Goal: Task Accomplishment & Management: Manage account settings

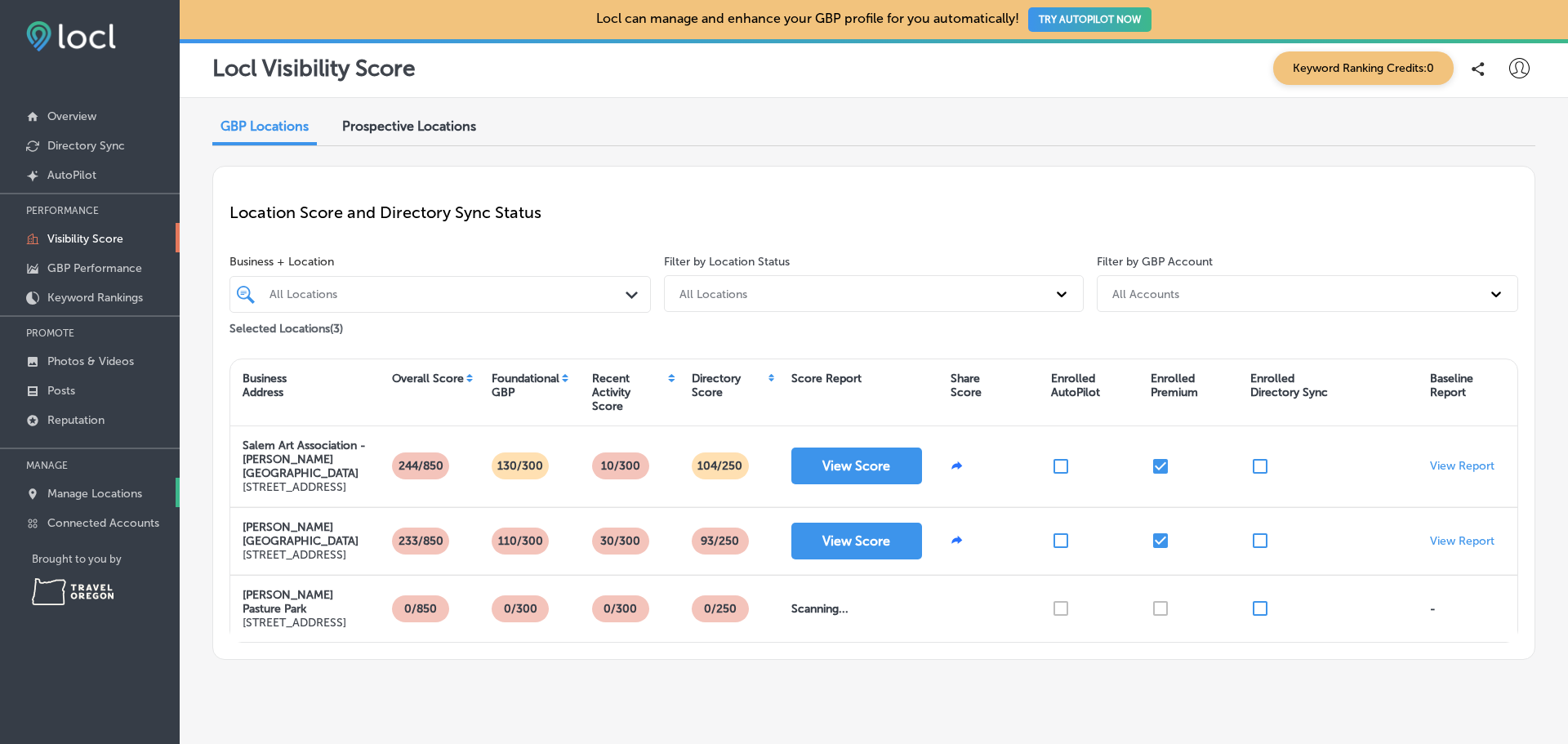
click at [114, 495] on p "Manage Locations" at bounding box center [94, 494] width 95 height 14
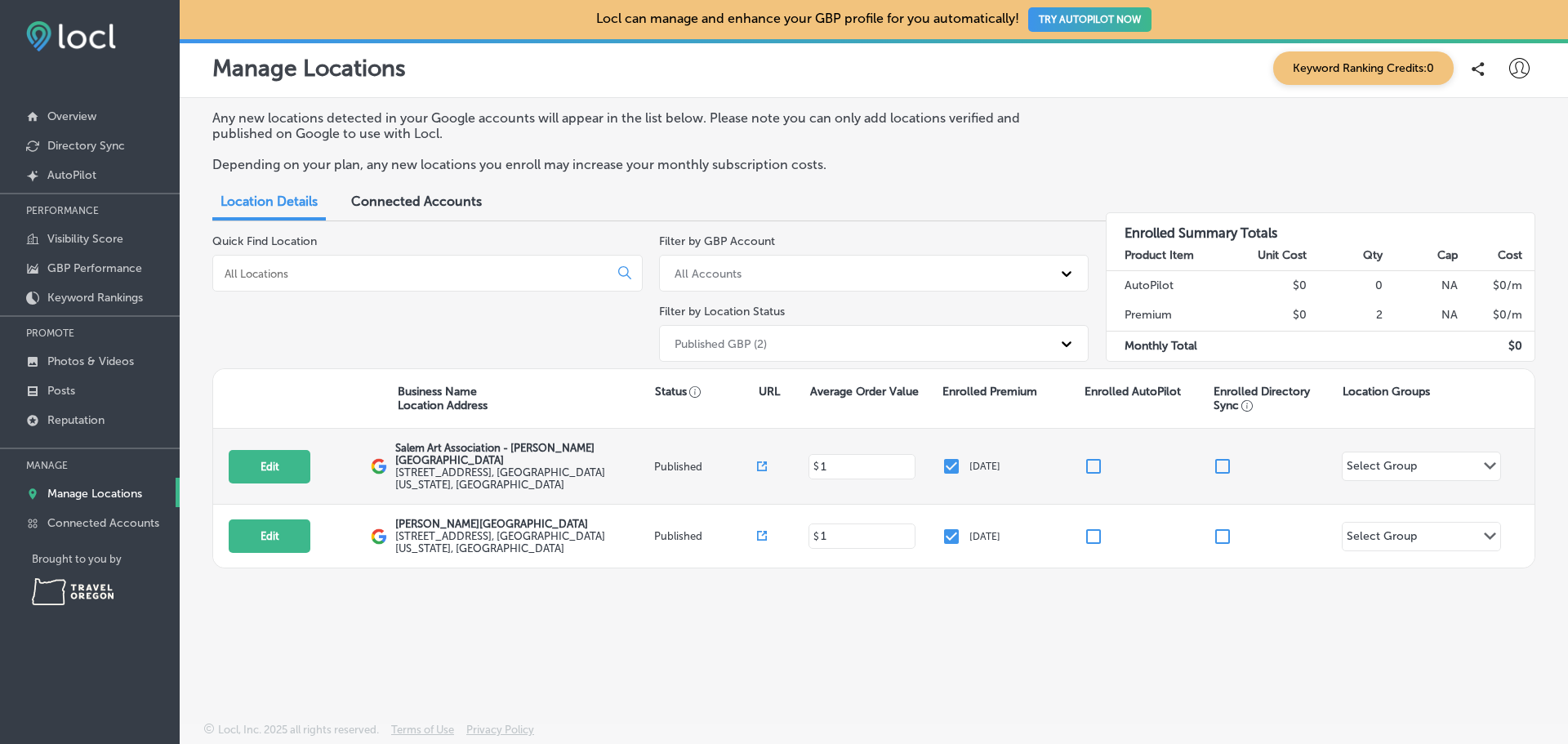
click at [503, 447] on p "Salem Art Association - [PERSON_NAME][GEOGRAPHIC_DATA]" at bounding box center [523, 454] width 255 height 24
click at [278, 459] on button "Edit" at bounding box center [270, 466] width 82 height 34
select select "US"
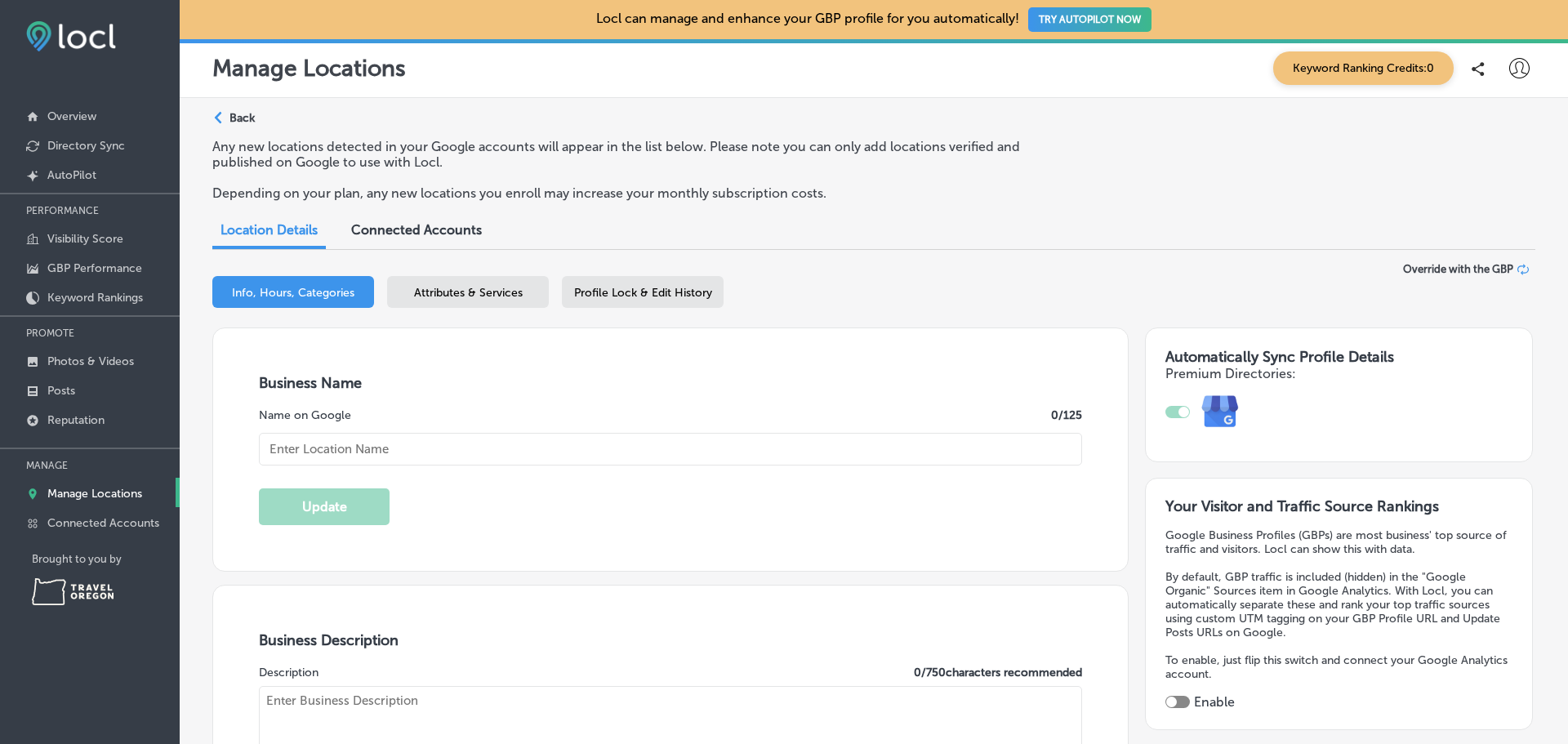
type textarea "Founded in [DATE], in [GEOGRAPHIC_DATA], [US_STATE], the Salem Art Association …"
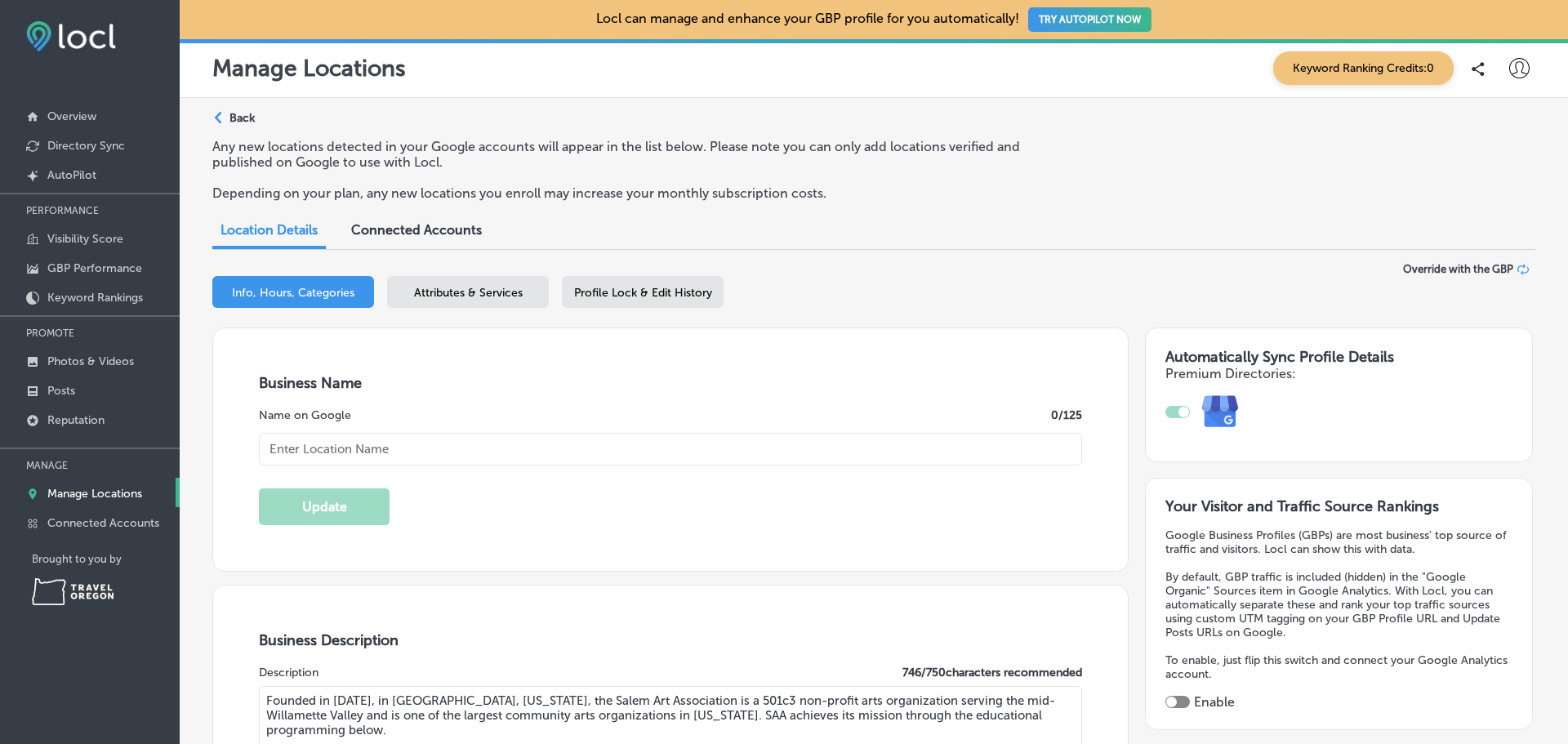
type input "Salem Art Association - [PERSON_NAME][GEOGRAPHIC_DATA]"
type input "[STREET_ADDRESS]"
type input "[GEOGRAPHIC_DATA]"
type input "97302"
type input "US"
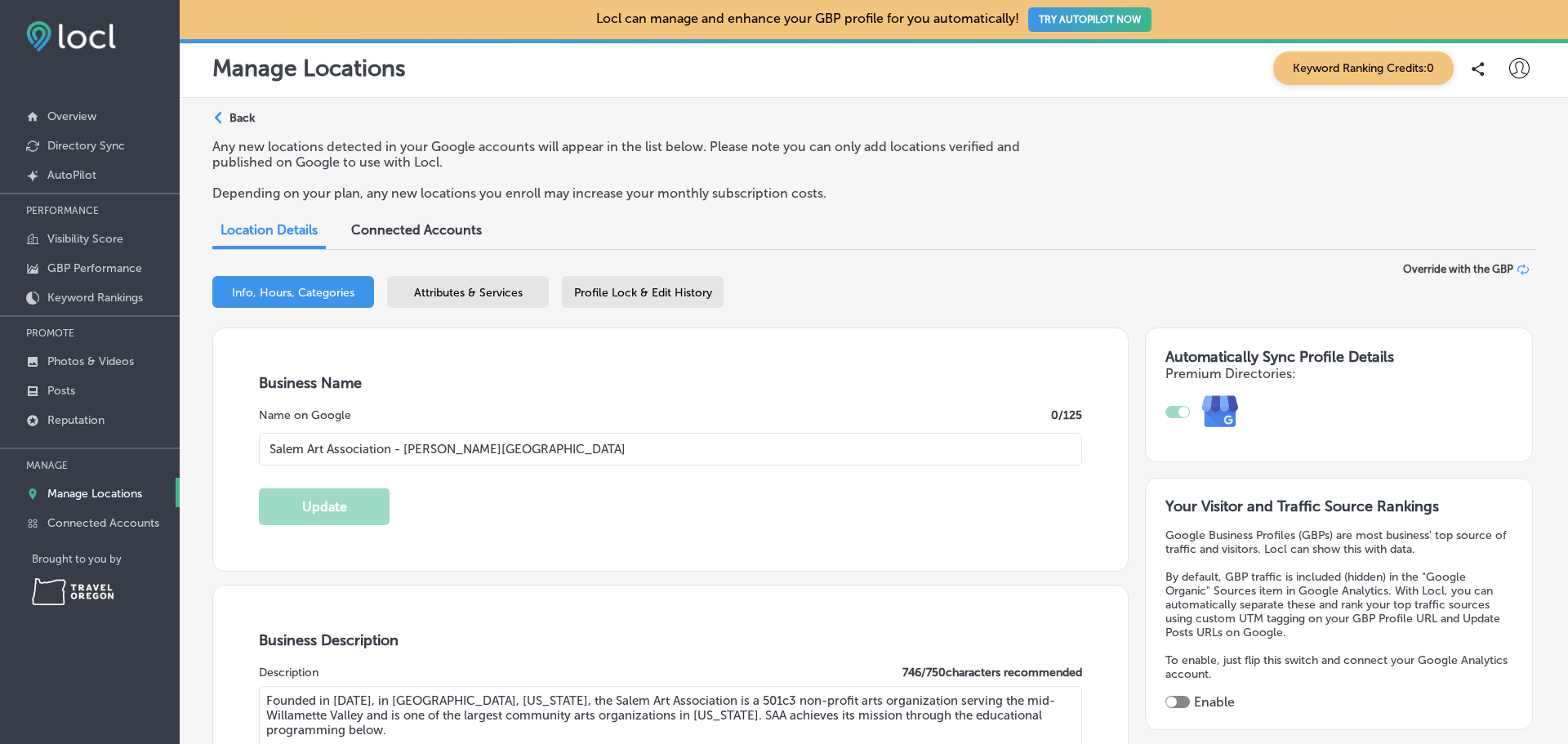
type input "[URL][DOMAIN_NAME]"
type input "[PHONE_NUMBER]"
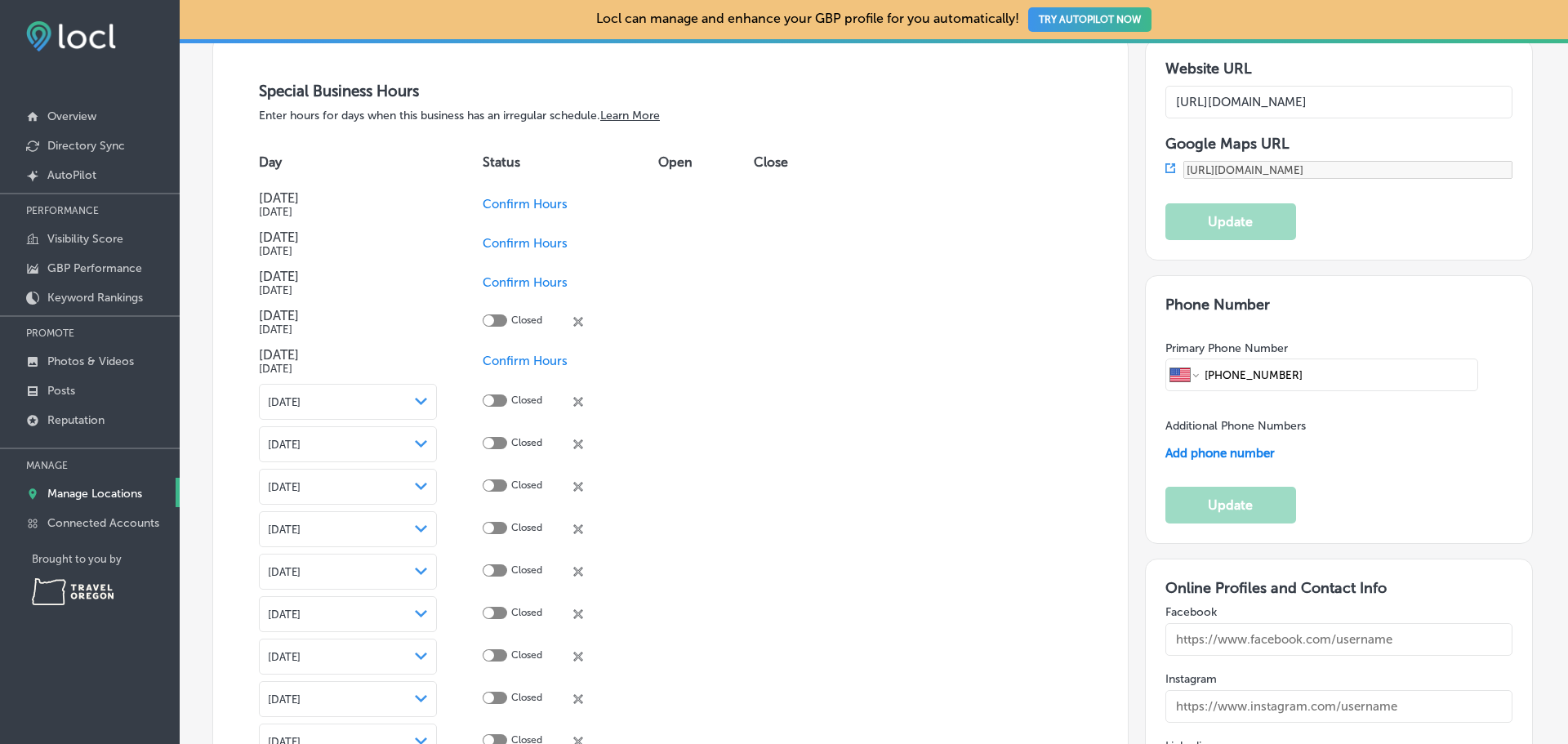
scroll to position [1843, 0]
click at [491, 405] on div at bounding box center [495, 403] width 24 height 12
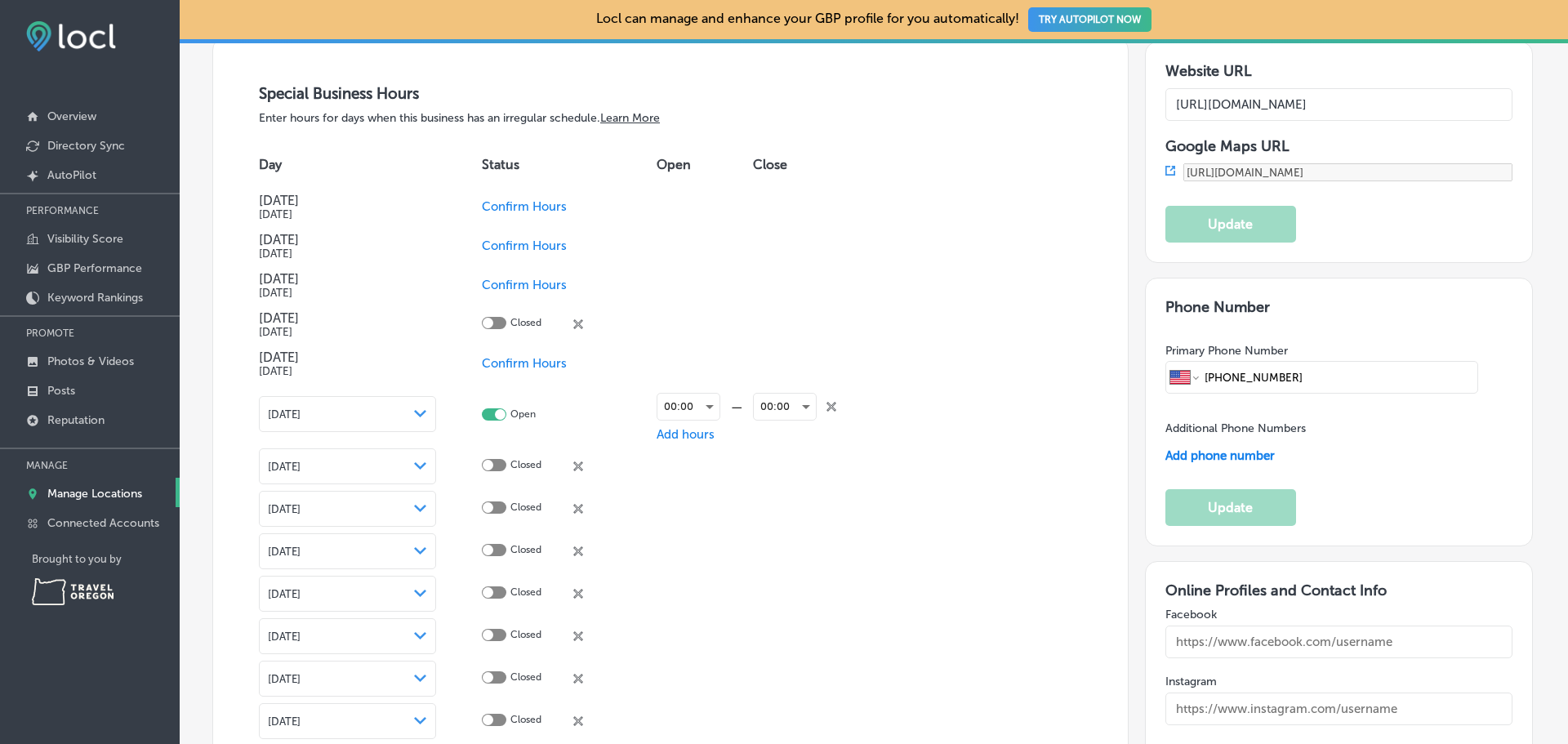
click at [424, 408] on div "Path Created with Sketch." at bounding box center [420, 414] width 13 height 13
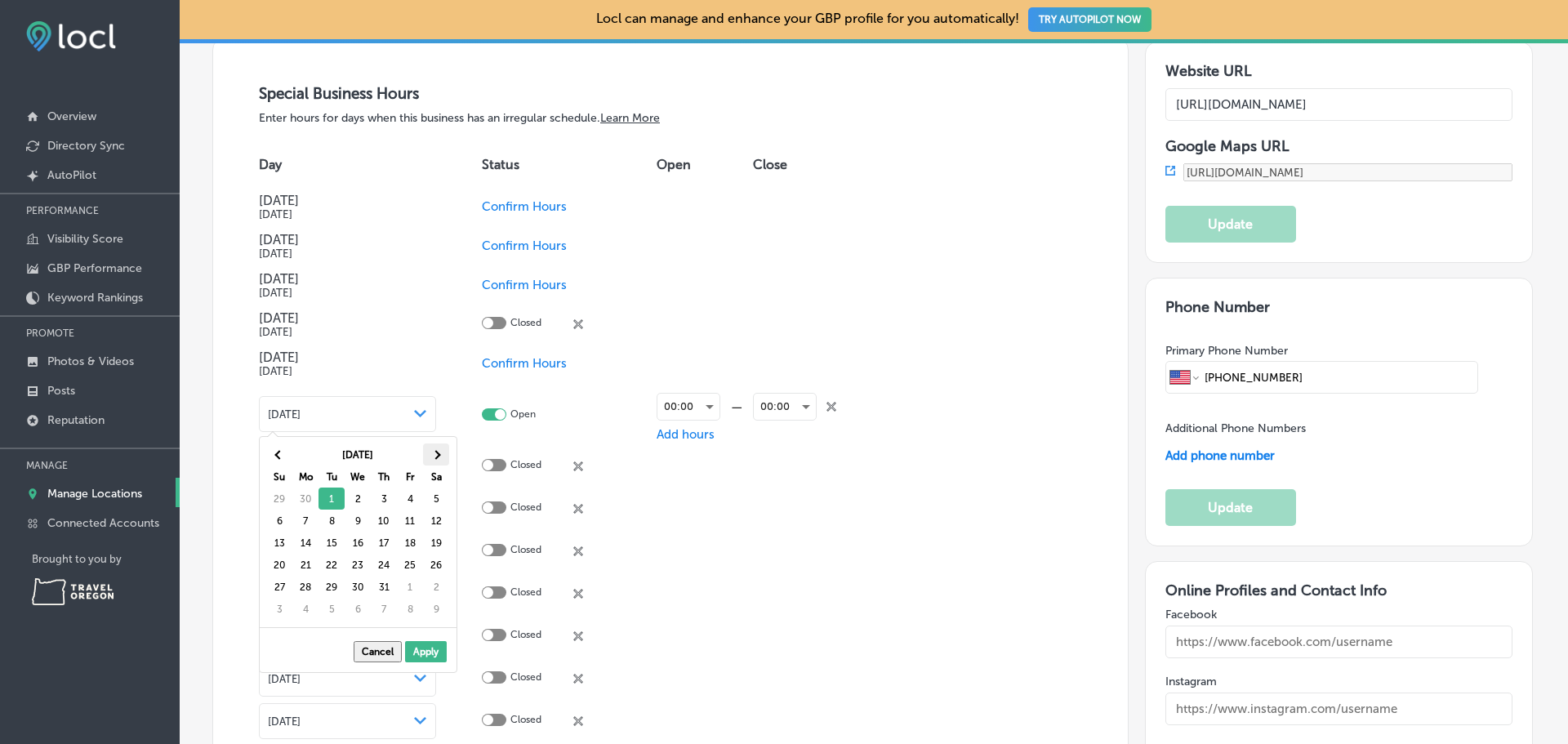
click at [441, 456] on th at bounding box center [436, 454] width 26 height 22
click at [280, 454] on span at bounding box center [279, 454] width 9 height 9
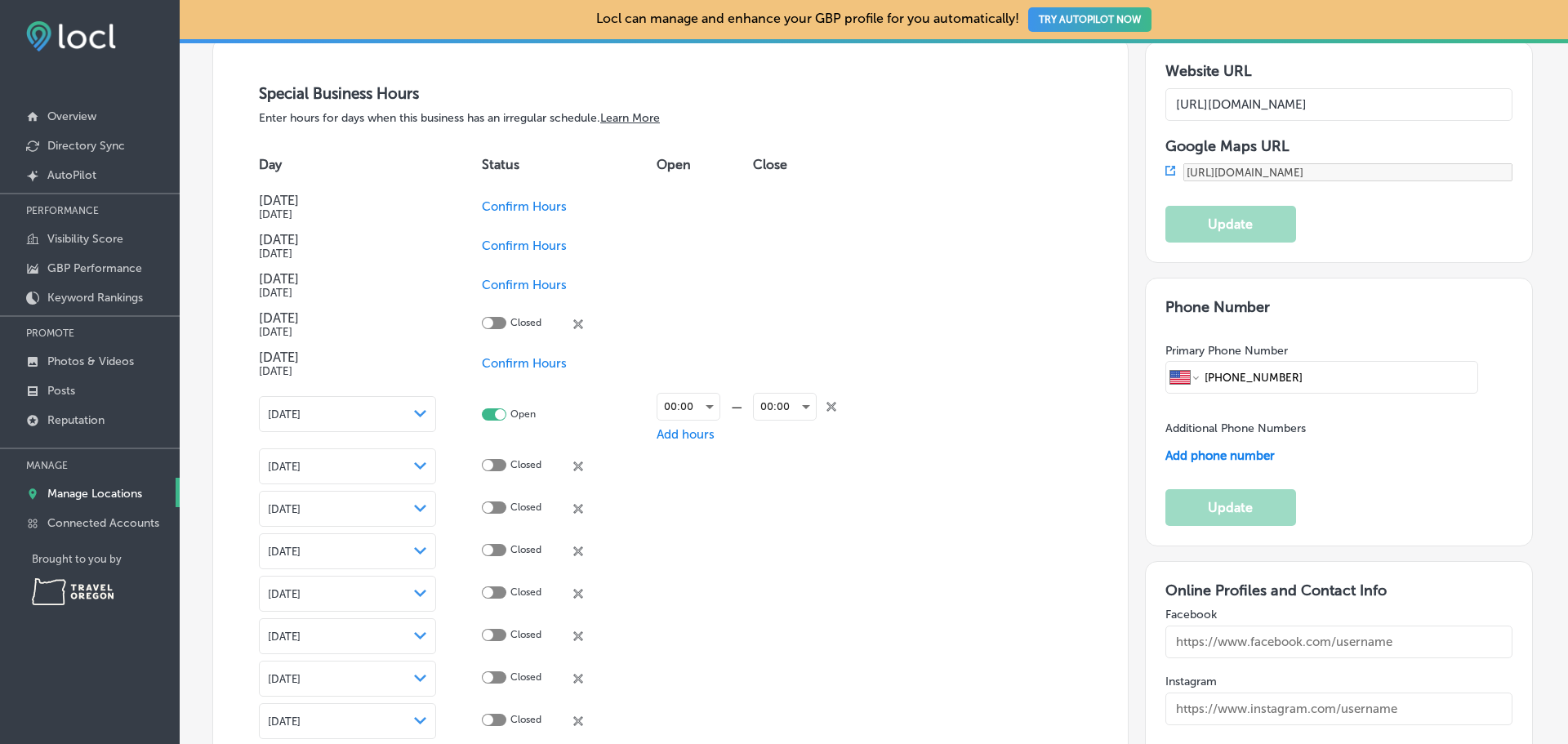
click at [504, 415] on div at bounding box center [494, 415] width 24 height 12
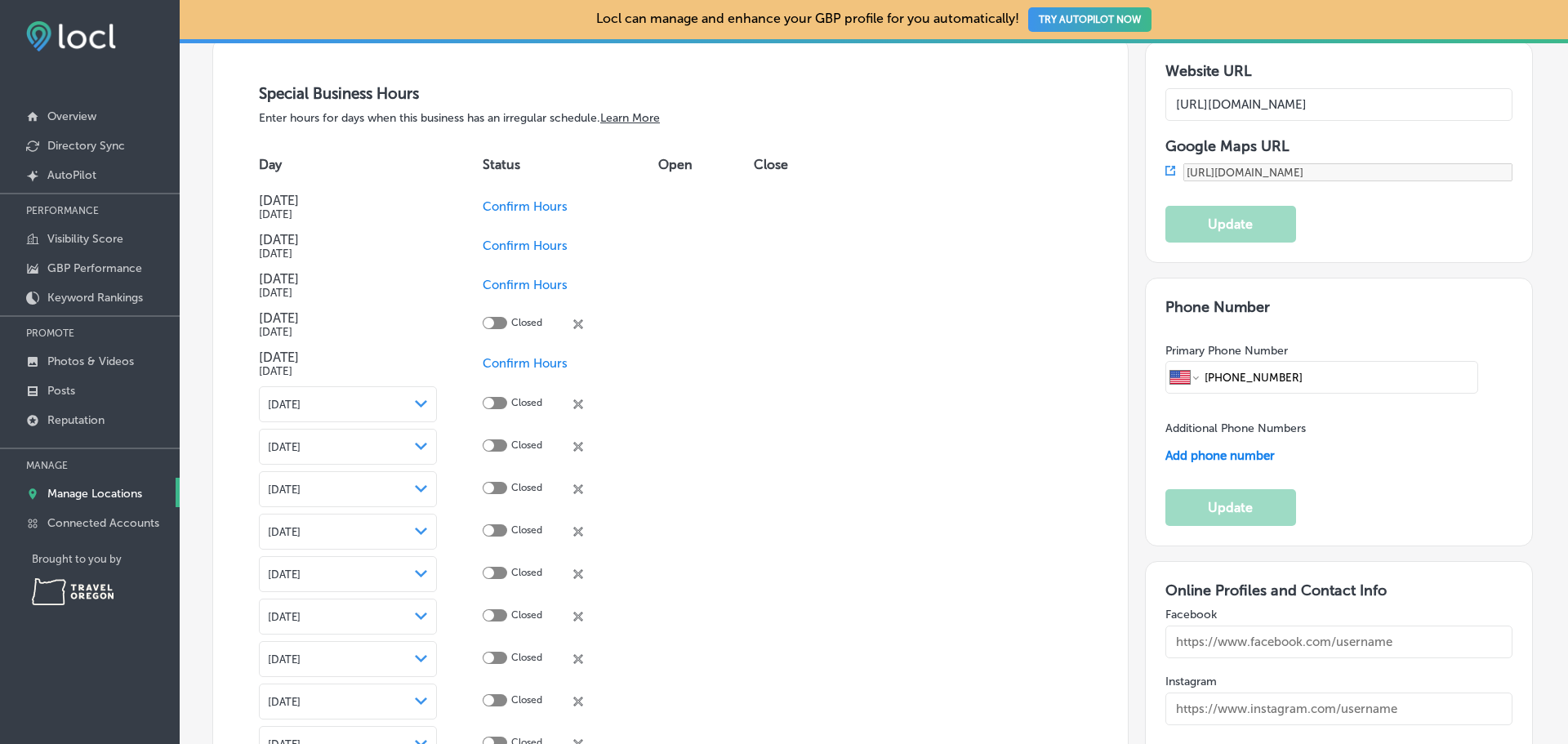
click at [490, 401] on div at bounding box center [489, 403] width 10 height 10
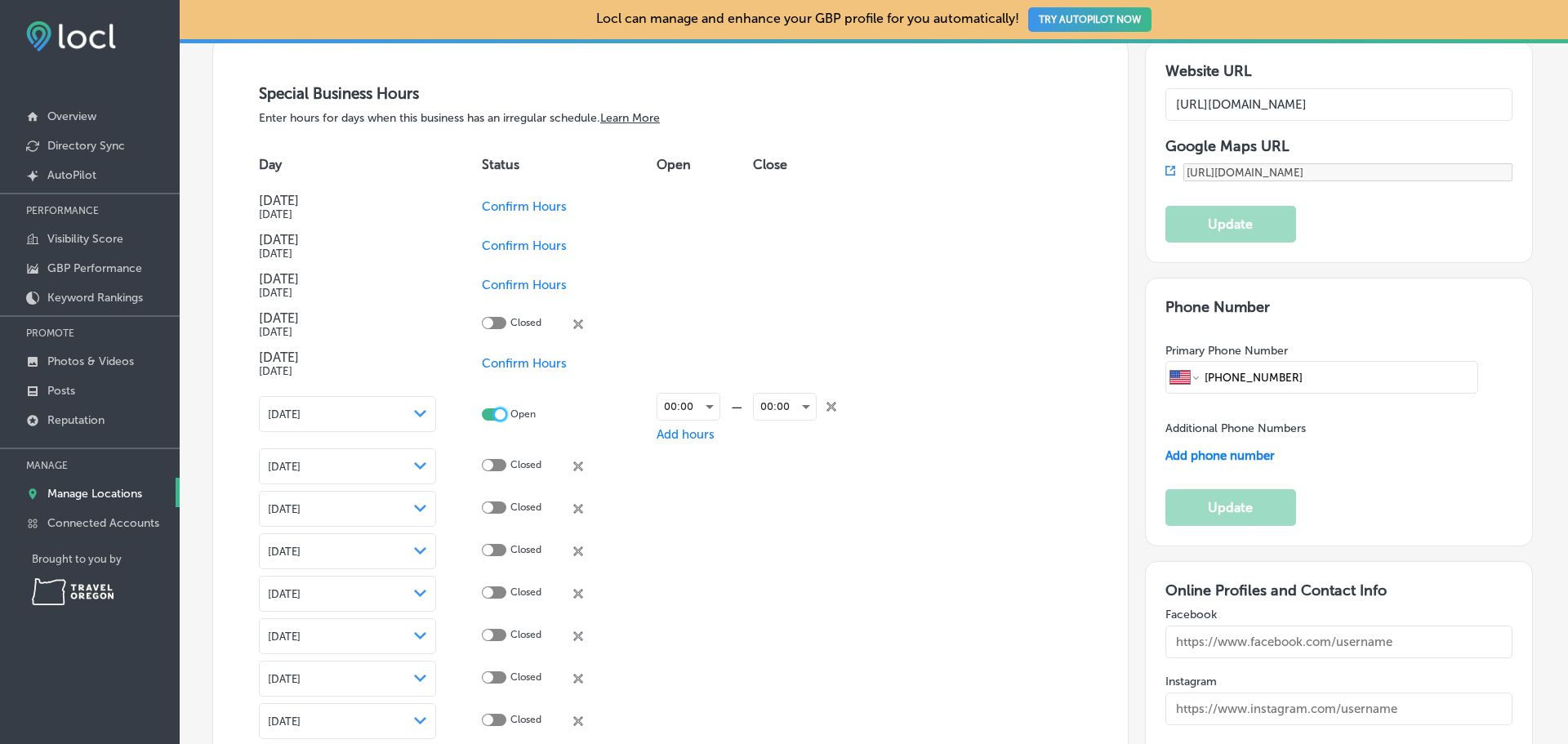
click at [496, 414] on div at bounding box center [500, 414] width 10 height 10
checkbox input "false"
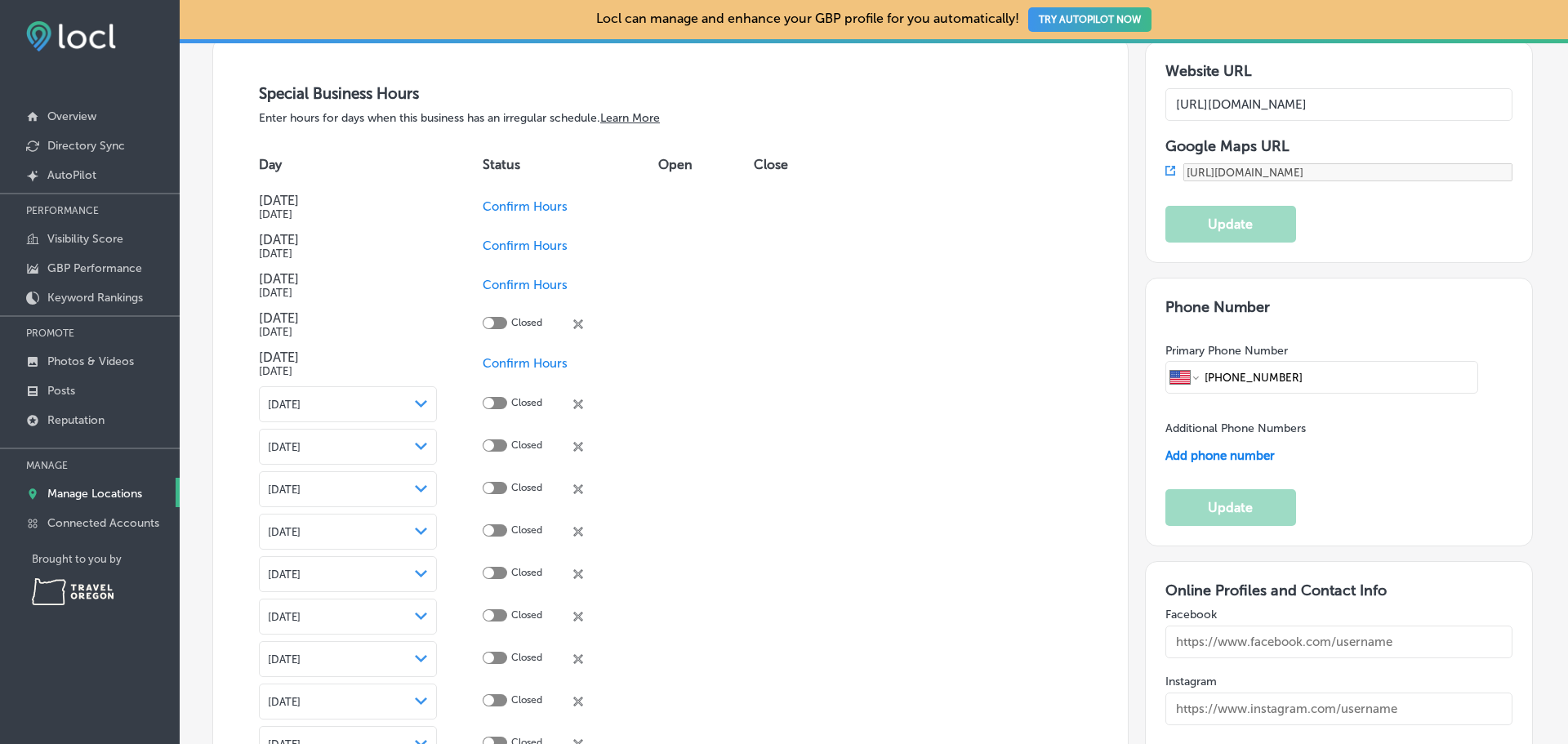
click at [787, 487] on td at bounding box center [815, 489] width 123 height 43
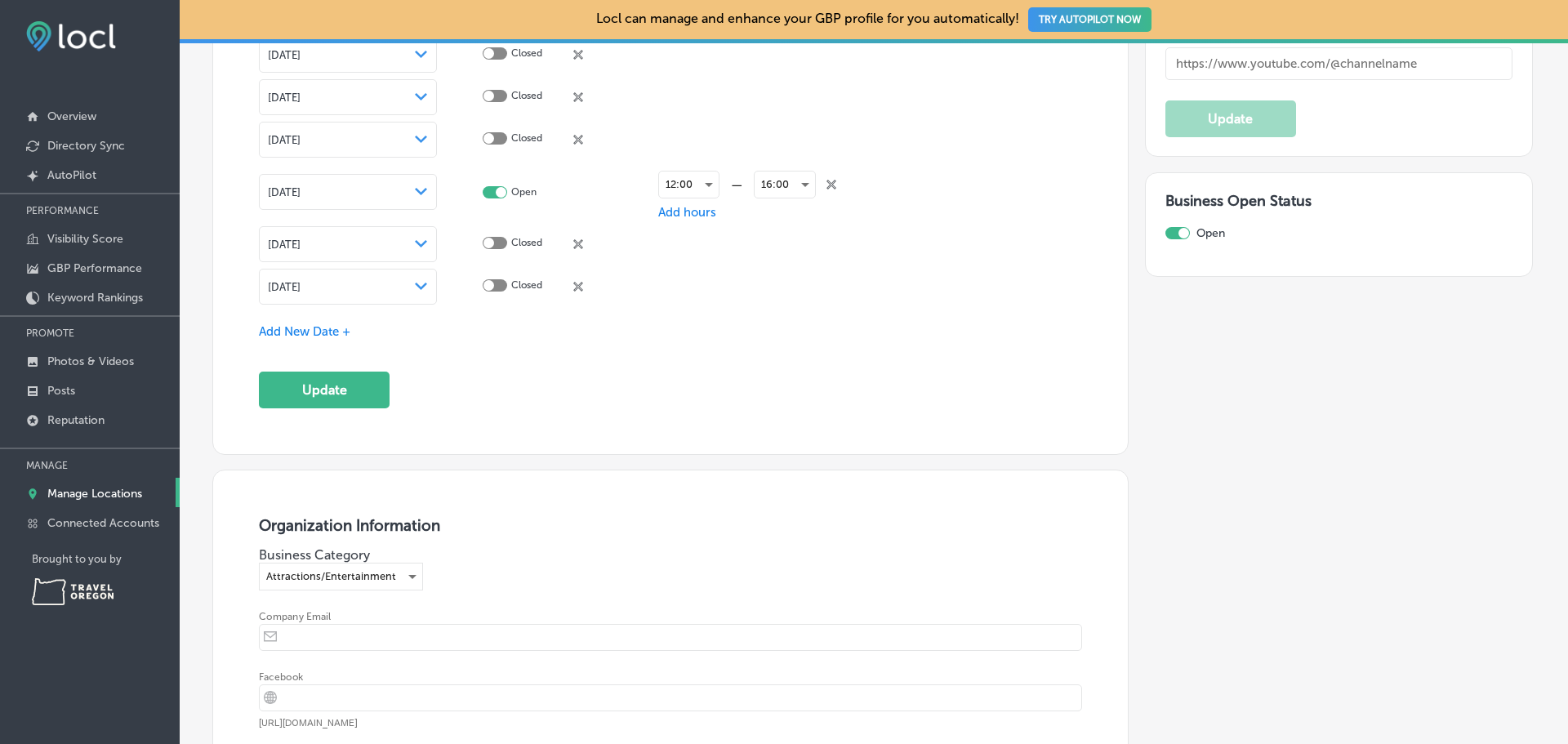
scroll to position [2955, 0]
click at [360, 379] on button "Update" at bounding box center [324, 392] width 130 height 37
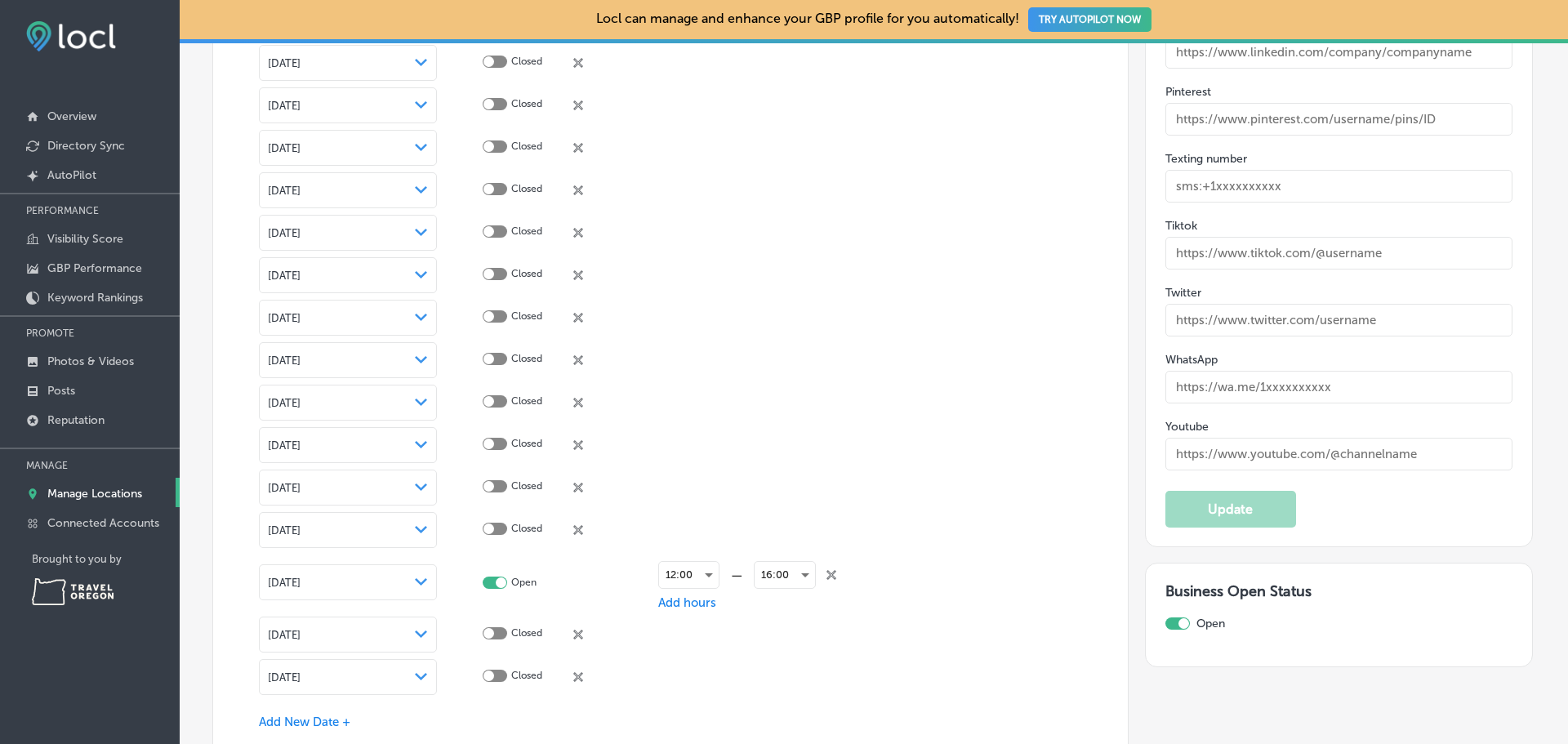
scroll to position [2566, 0]
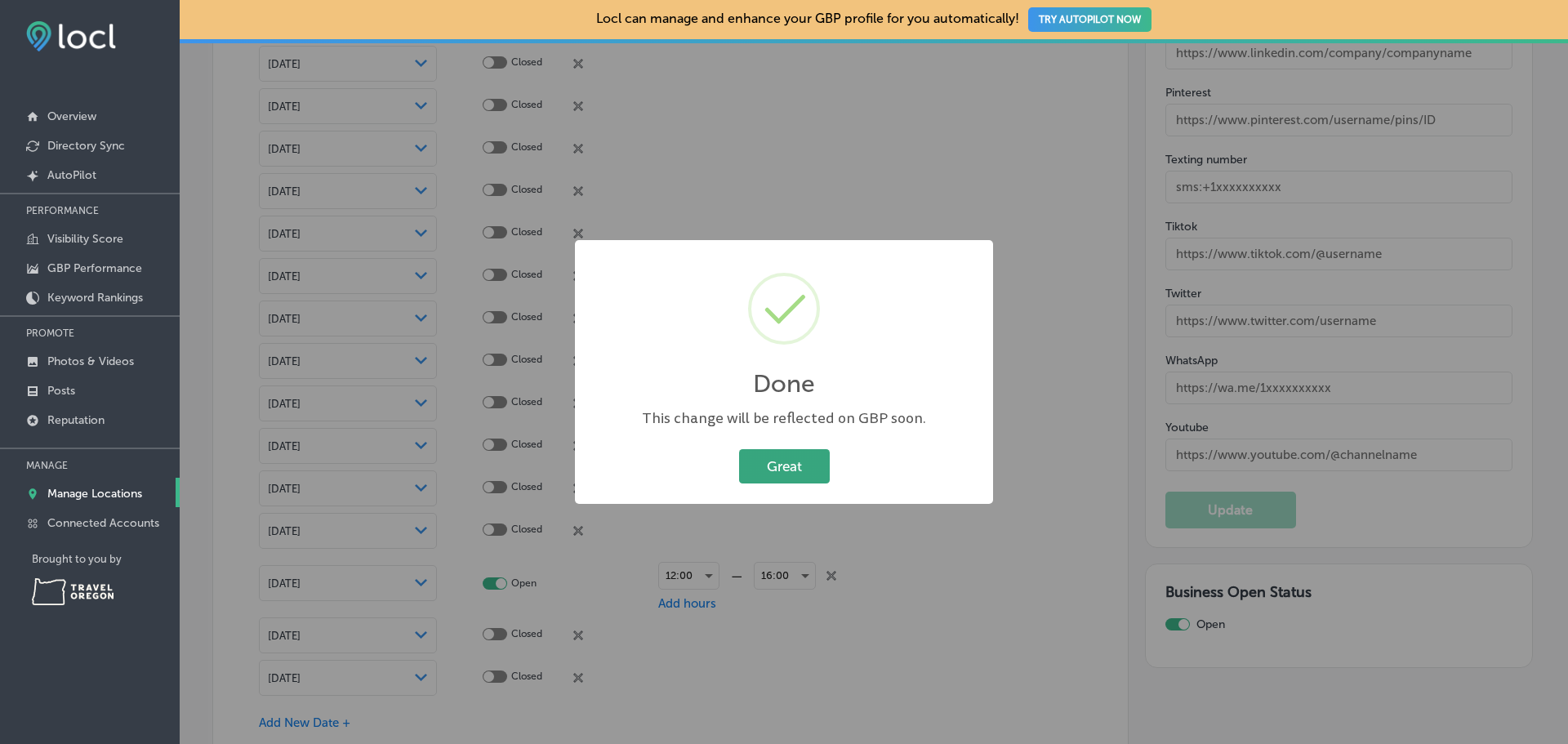
click at [748, 464] on button "Great" at bounding box center [784, 466] width 90 height 34
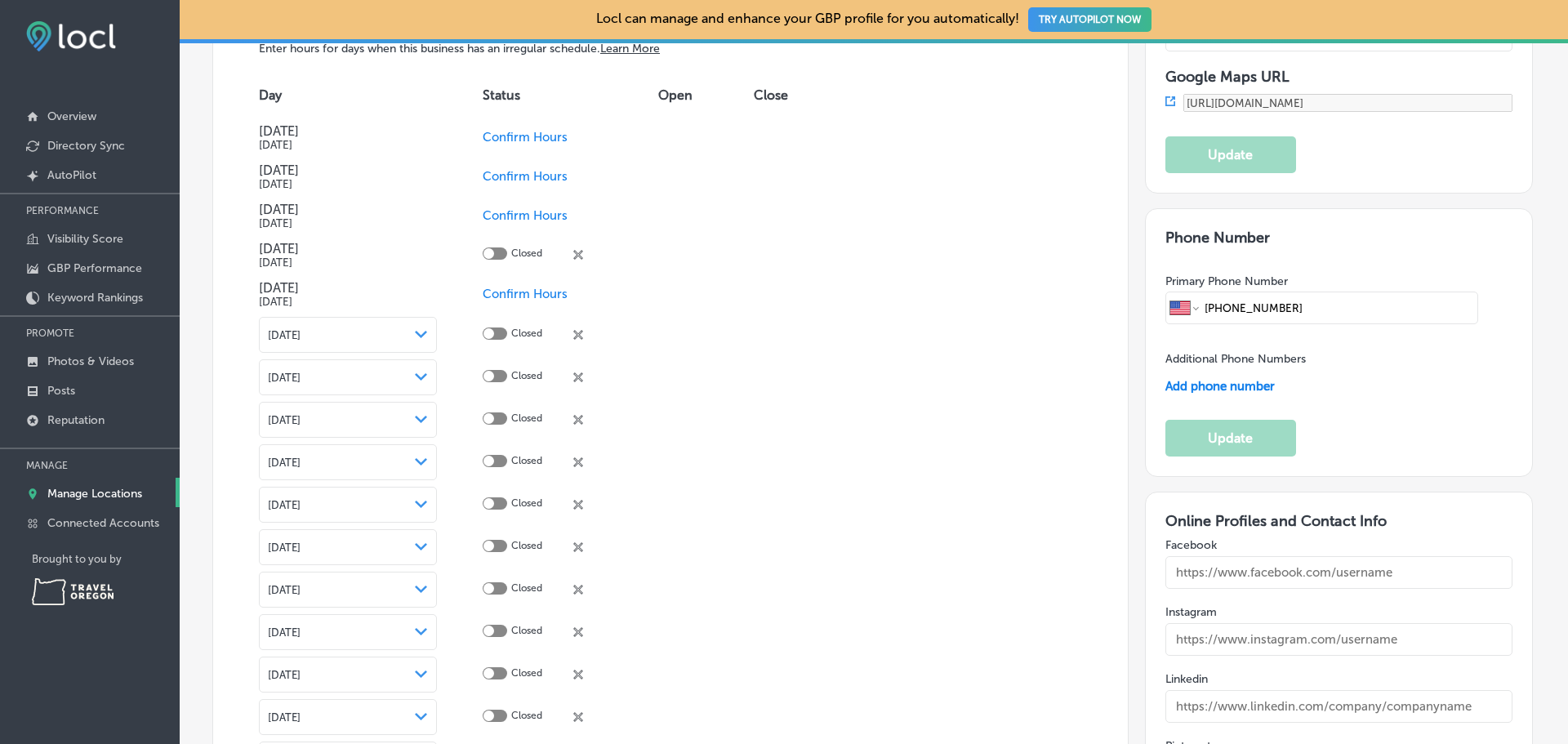
scroll to position [1911, 0]
click at [83, 493] on p "Manage Locations" at bounding box center [94, 494] width 95 height 14
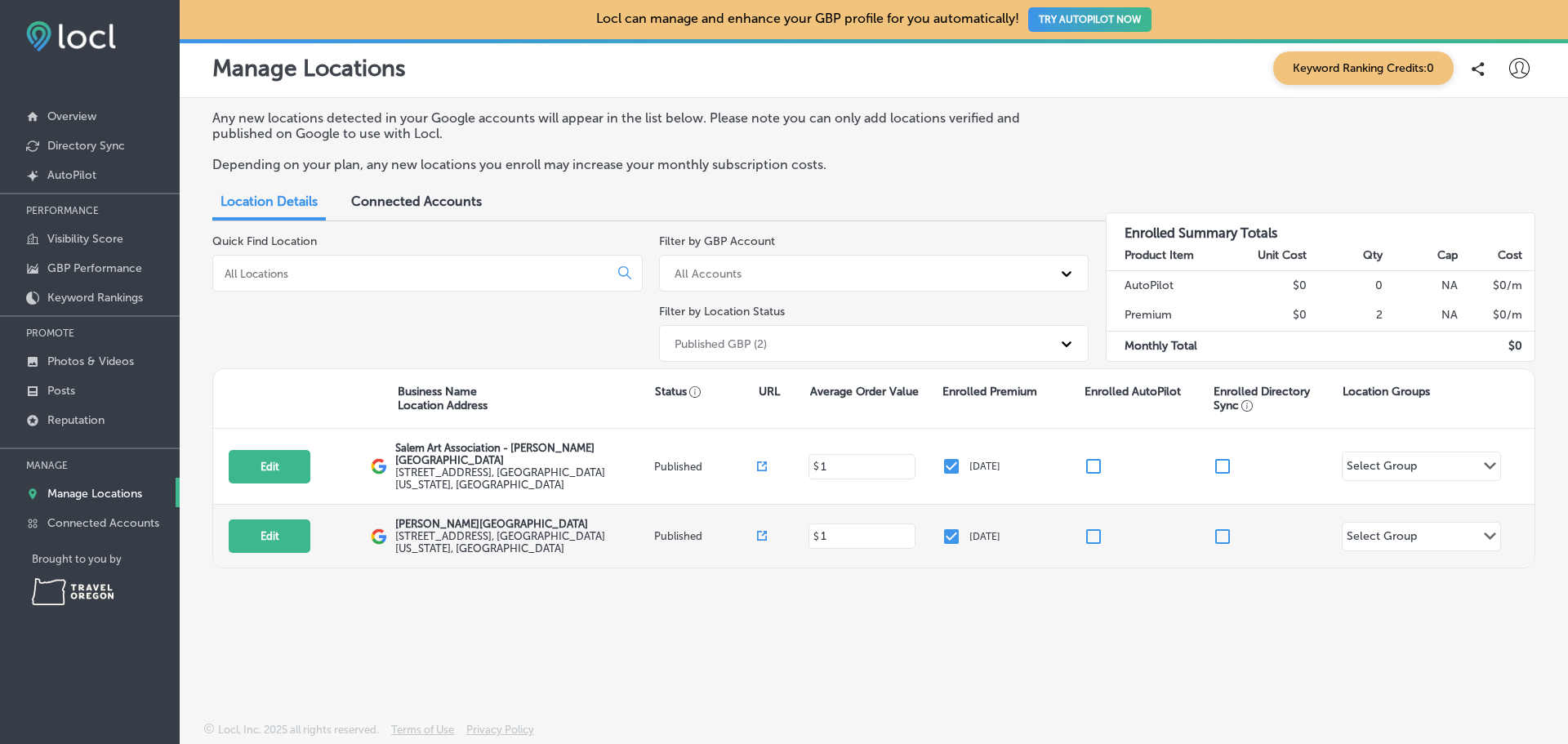
click at [444, 530] on label "[STREET_ADDRESS][US_STATE]" at bounding box center [523, 542] width 255 height 24
click at [297, 522] on button "Edit" at bounding box center [270, 536] width 82 height 34
select select "US"
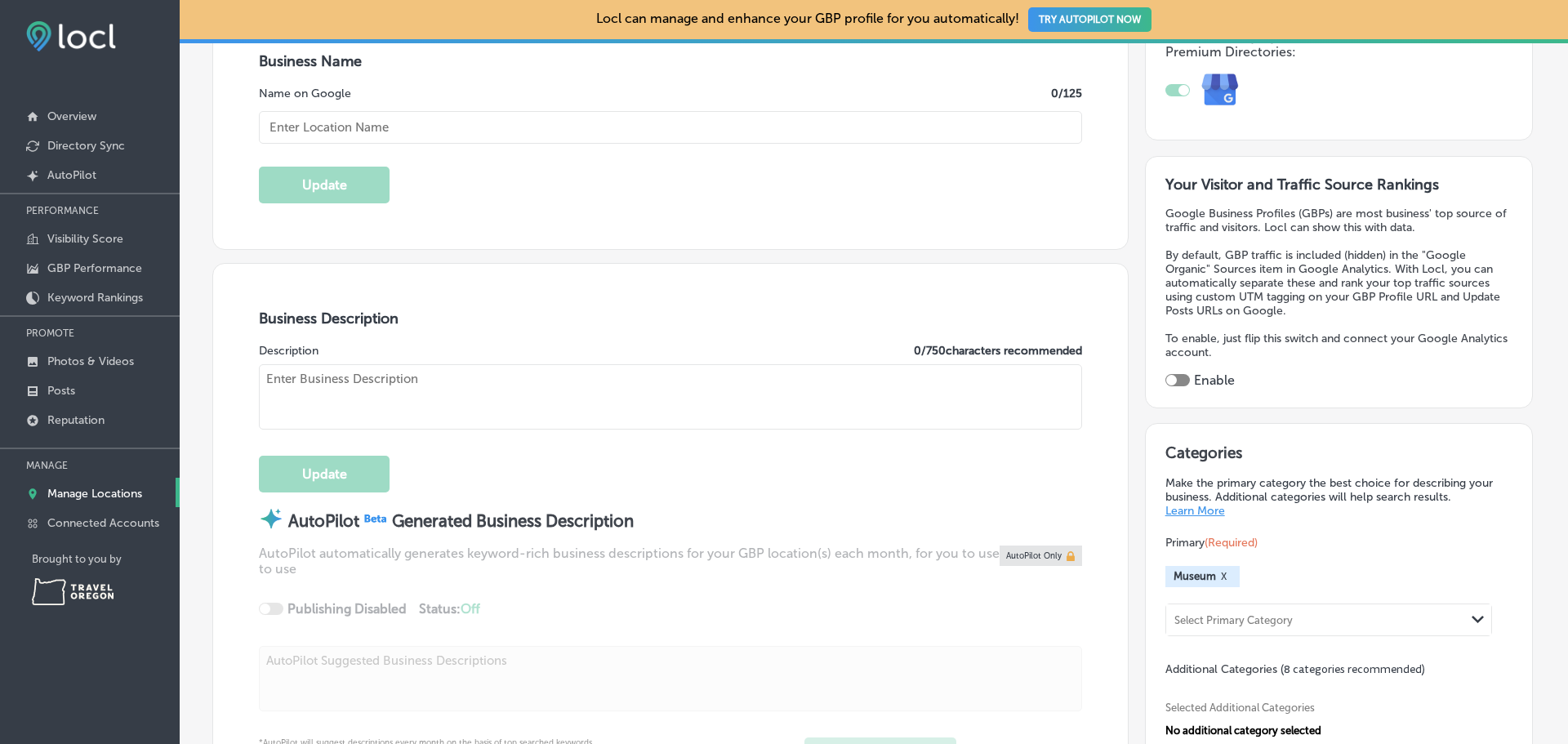
type input "[STREET_ADDRESS]"
type input "[GEOGRAPHIC_DATA]"
type input "97302"
type input "US"
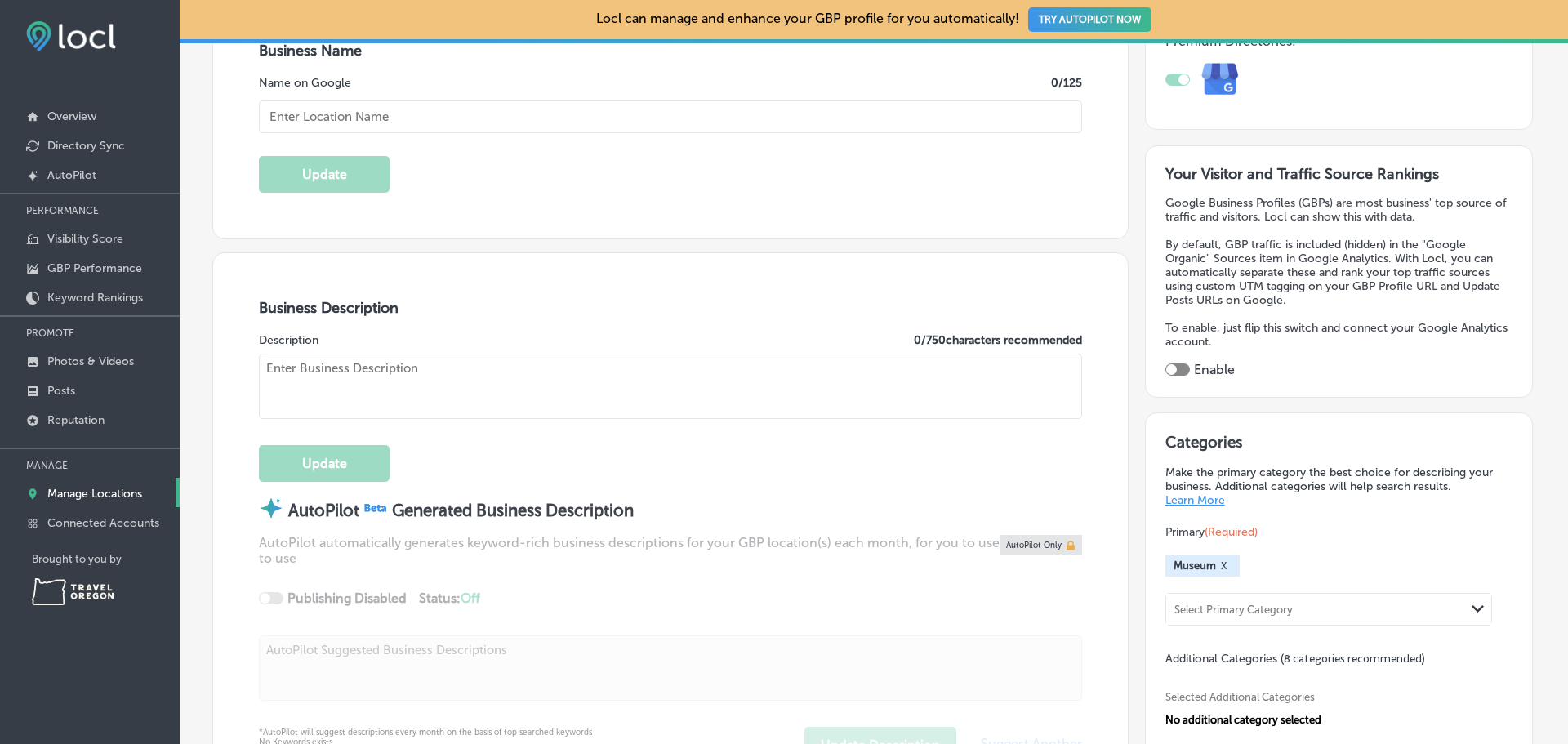
type input "[URL][DOMAIN_NAME]"
type input "[PERSON_NAME][GEOGRAPHIC_DATA]"
type input "[PHONE_NUMBER]"
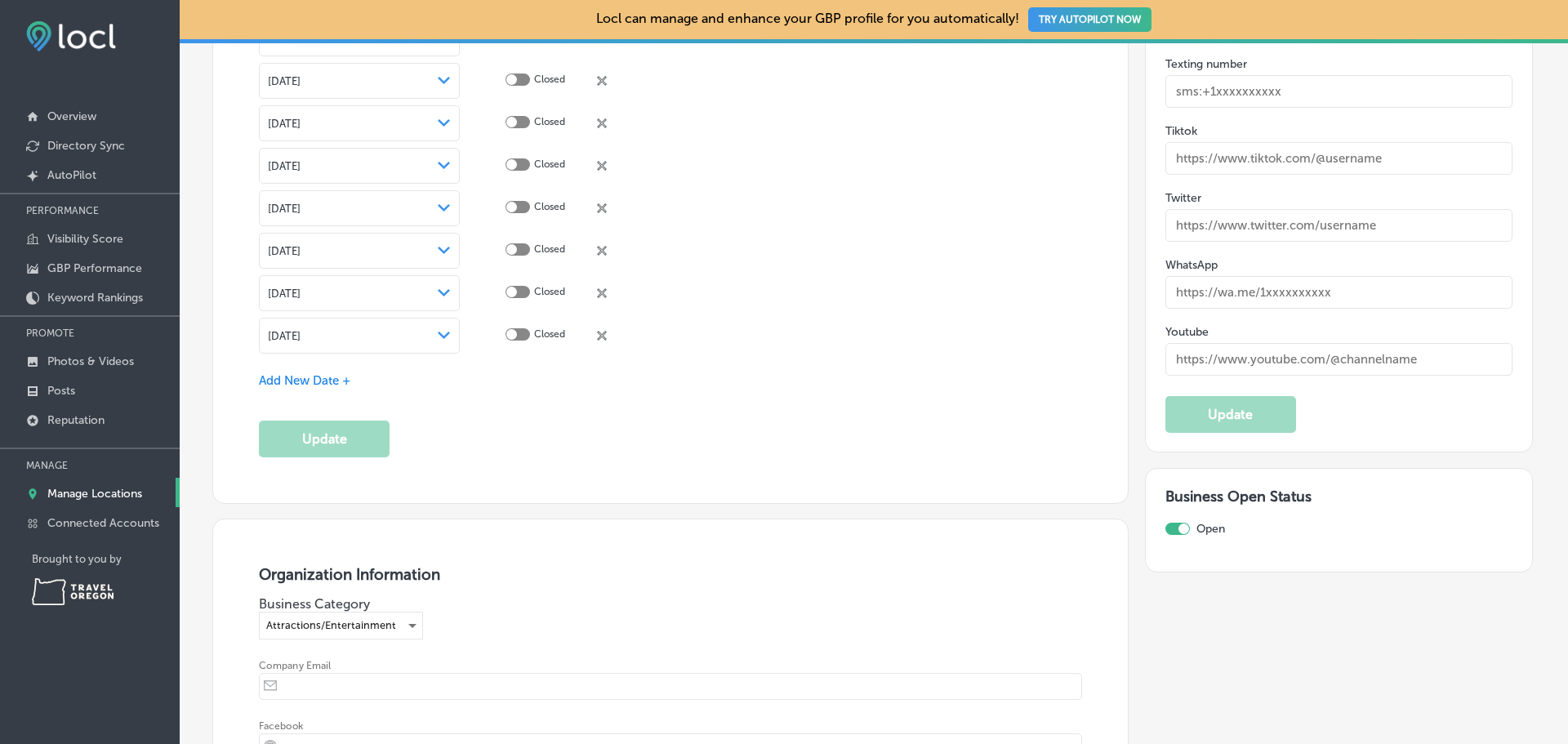
scroll to position [2577, 0]
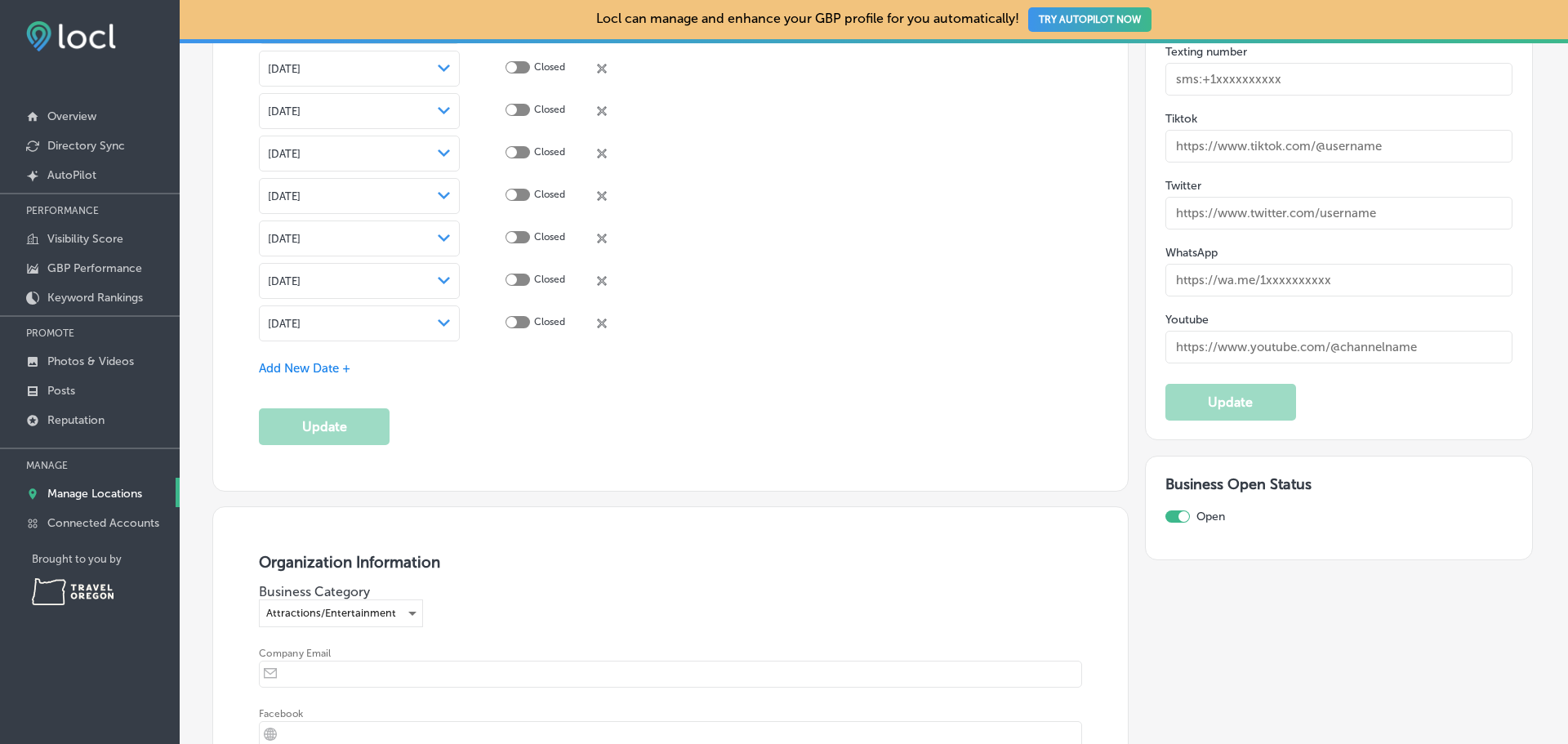
click at [339, 363] on span "Add New Date +" at bounding box center [304, 368] width 91 height 15
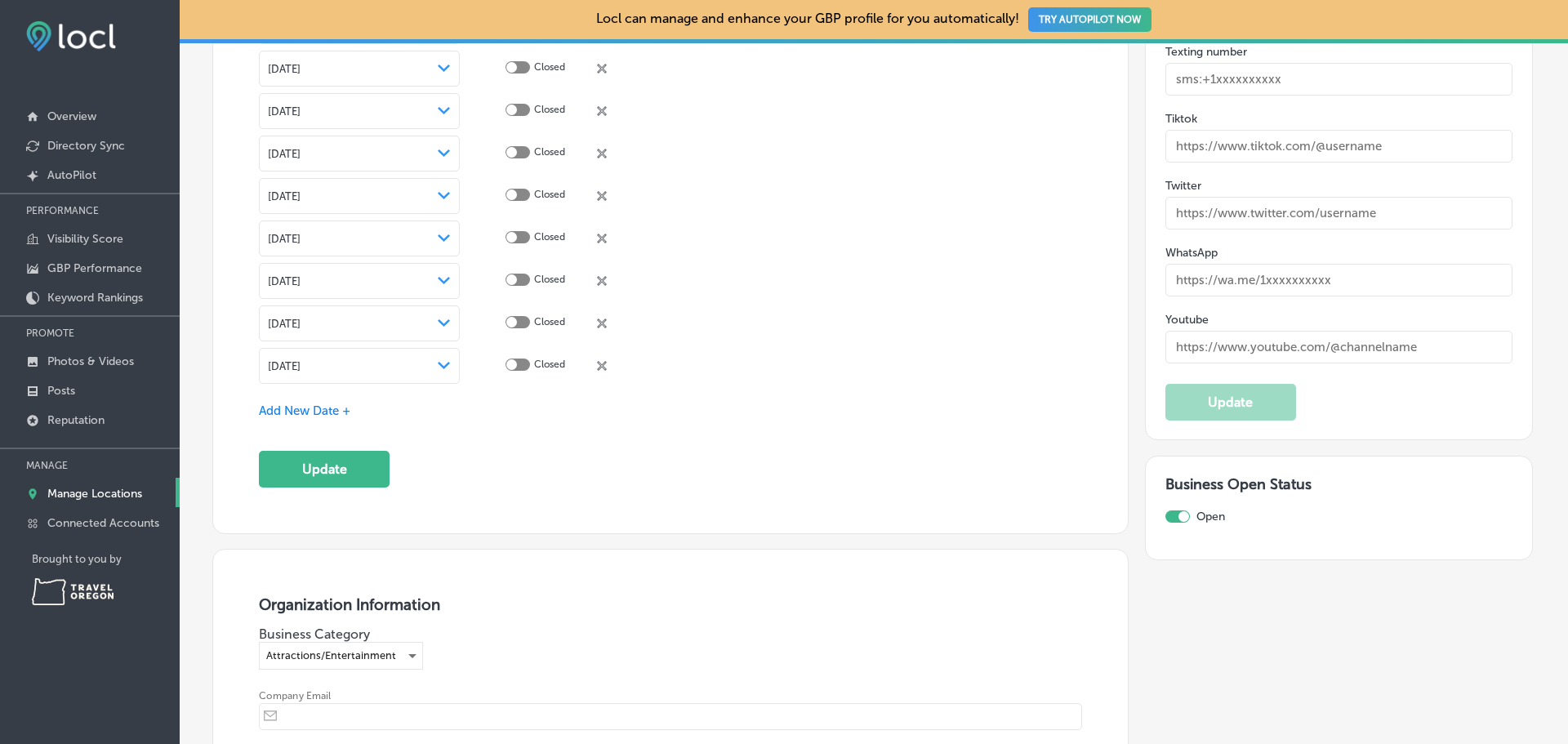
click at [447, 365] on icon "Path Created with Sketch." at bounding box center [444, 365] width 12 height 7
click at [340, 466] on button "Update" at bounding box center [324, 469] width 130 height 37
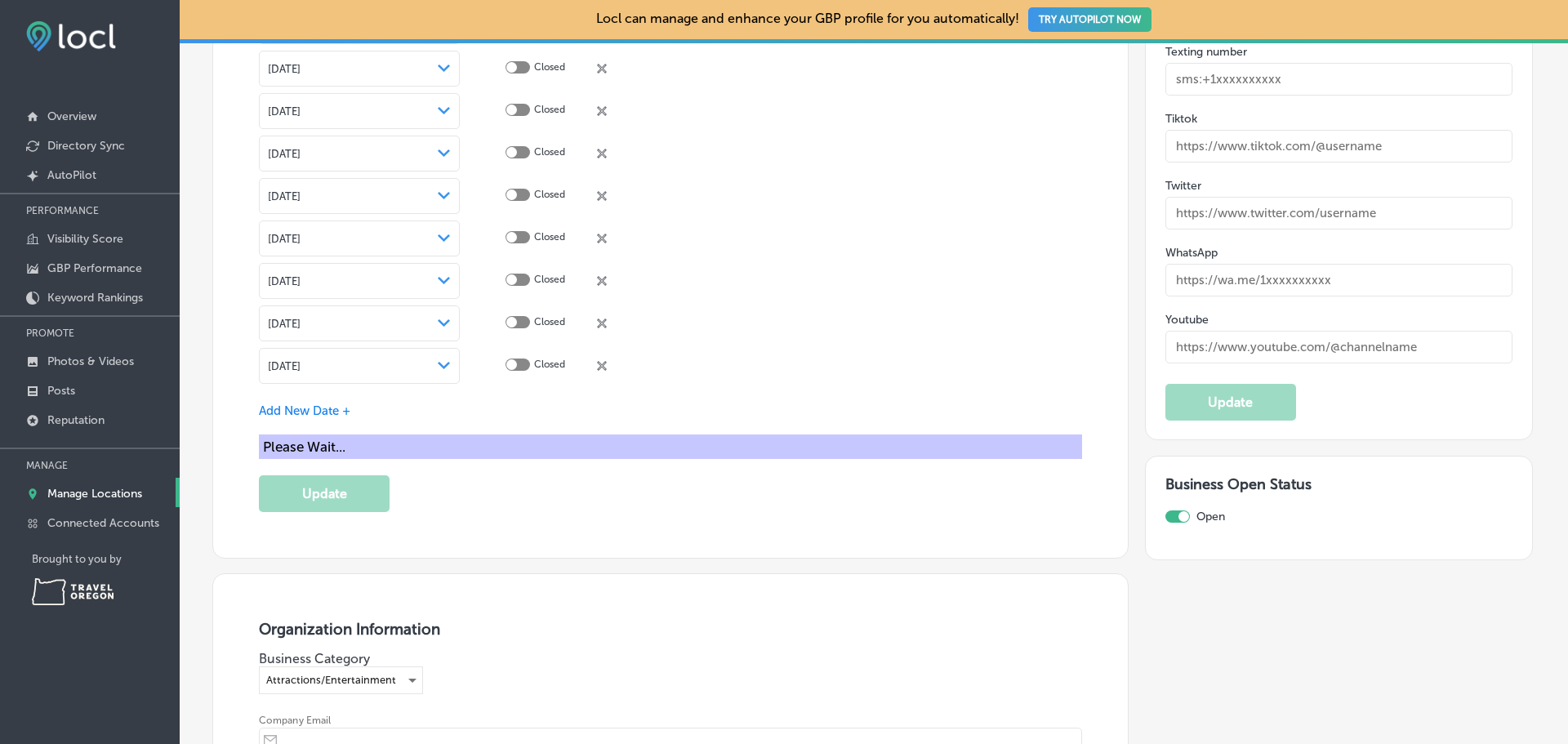
click at [357, 360] on div "[DATE] Path Created with Sketch." at bounding box center [359, 365] width 183 height 13
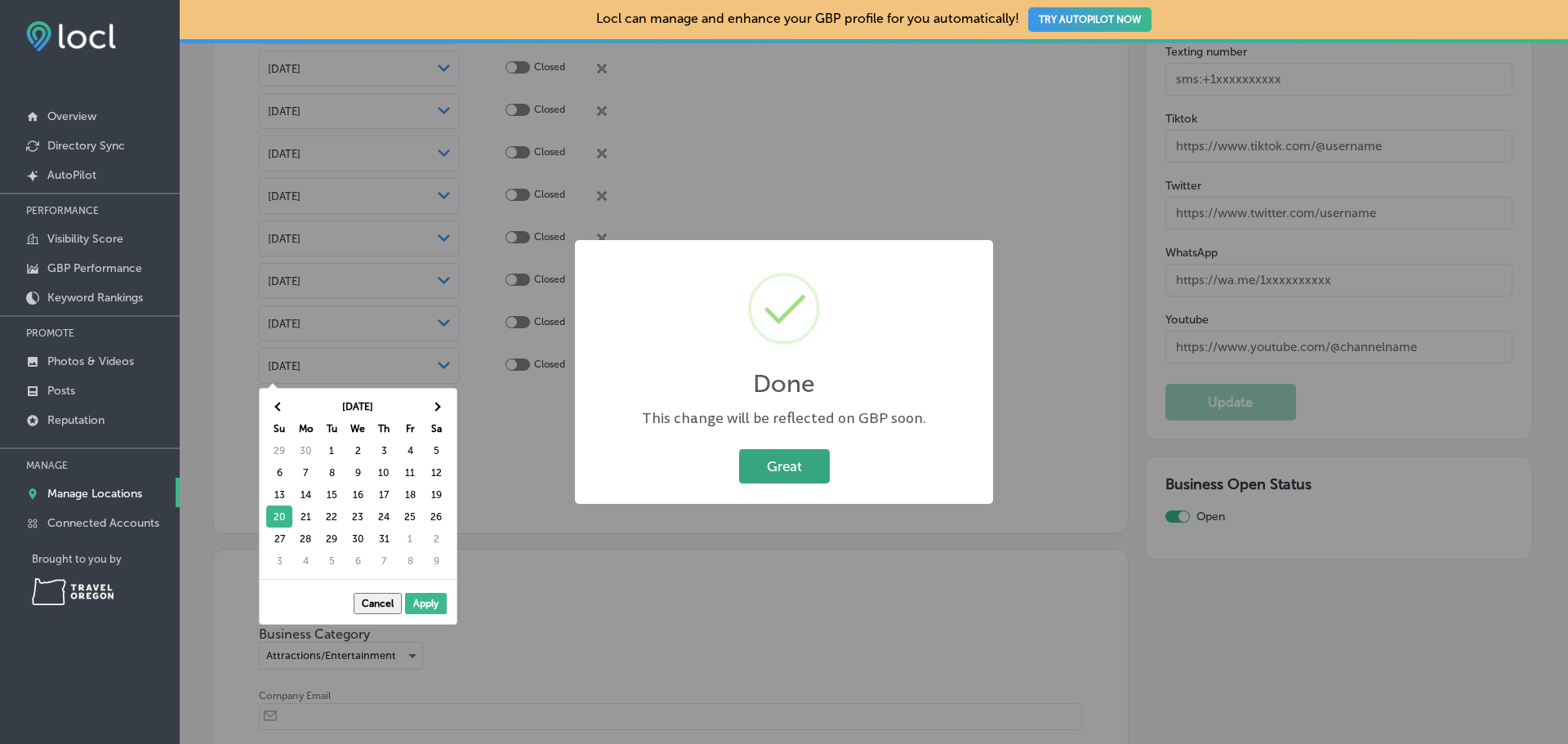
click at [792, 467] on button "Great" at bounding box center [784, 466] width 90 height 34
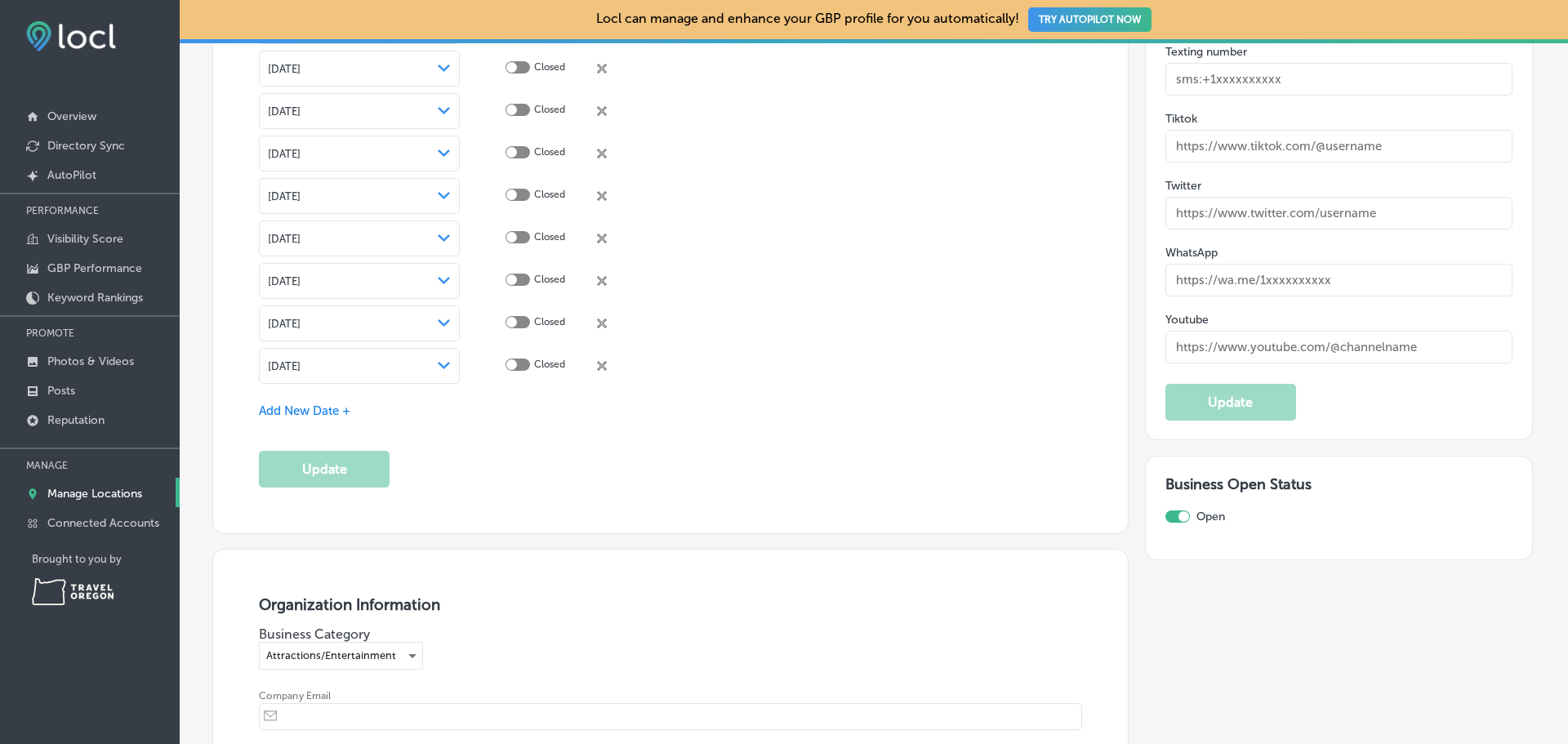
click at [432, 365] on div "[DATE] Path Created with Sketch." at bounding box center [359, 365] width 183 height 13
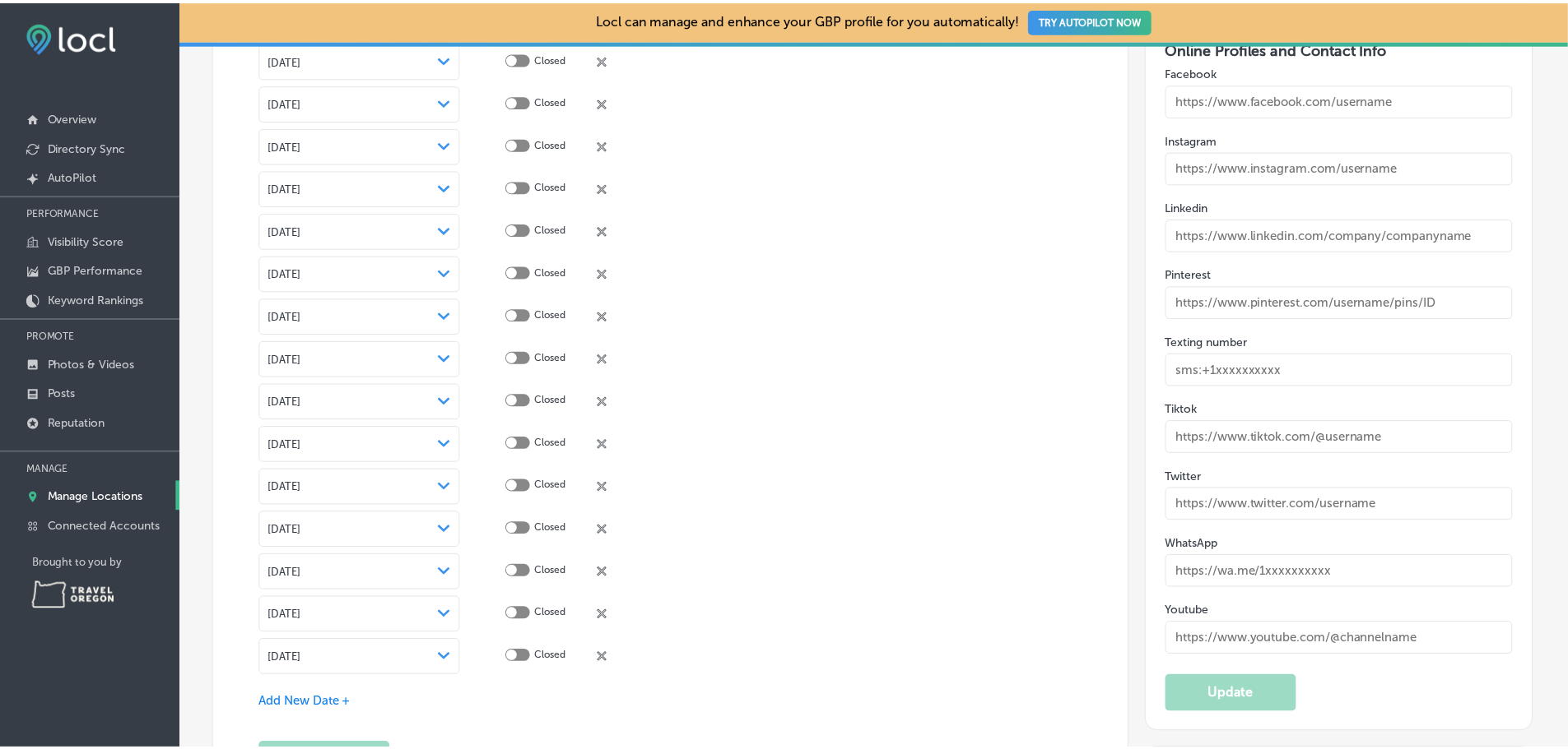
scroll to position [2434, 0]
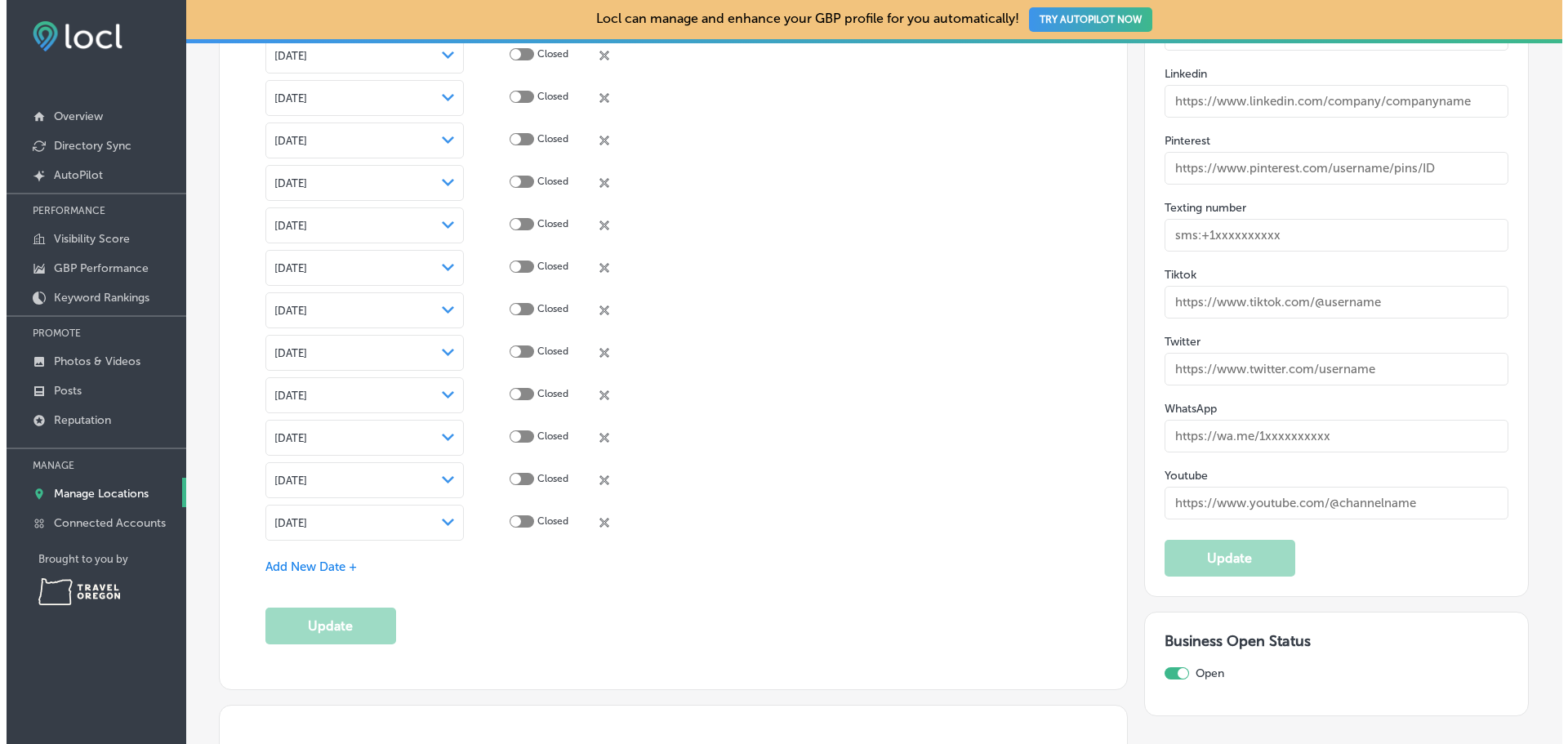
scroll to position [2415, 0]
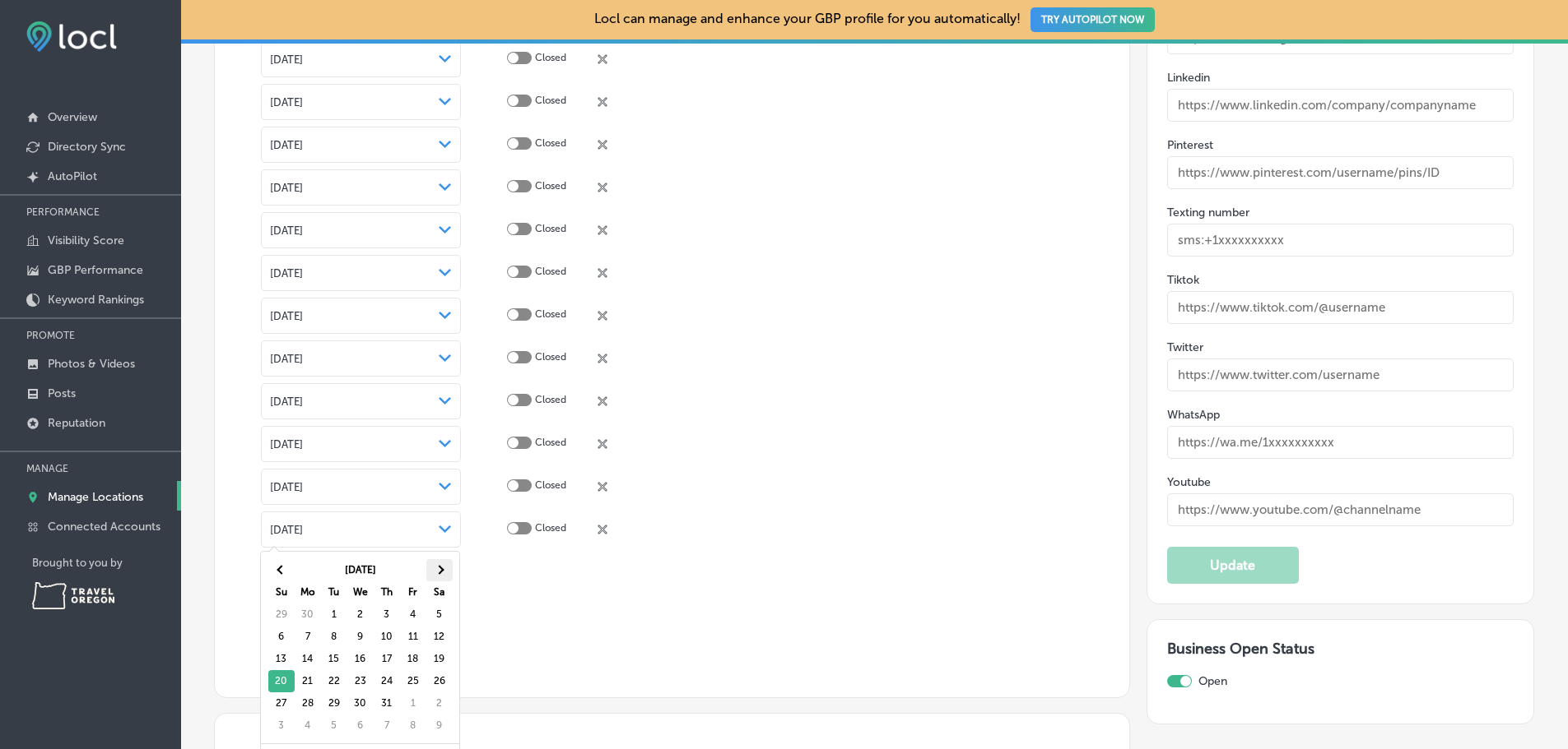
click at [442, 573] on th at bounding box center [439, 570] width 26 height 22
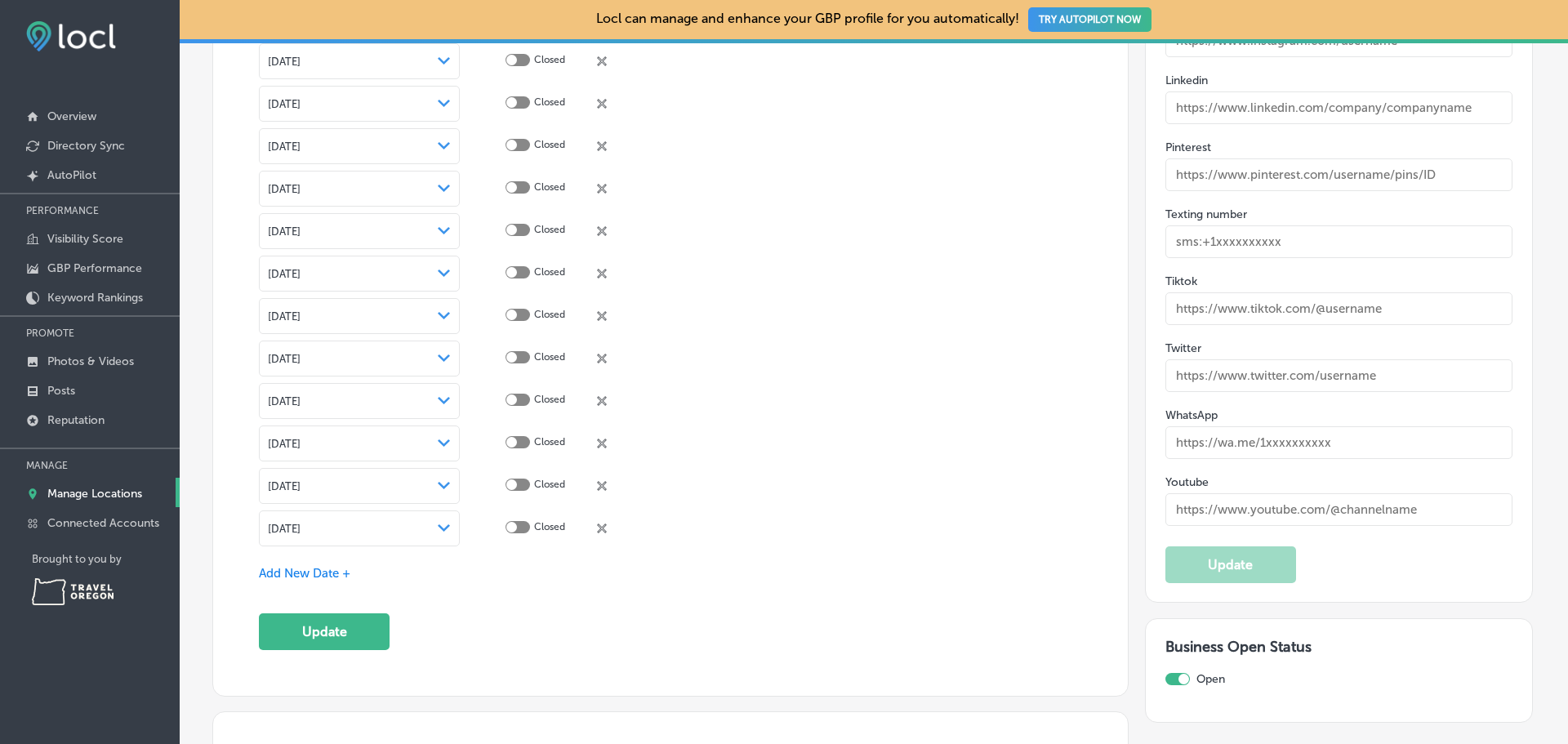
scroll to position [2418, 0]
click at [545, 635] on div "Special Business Hours Enter hours for days when this business has an irregular…" at bounding box center [671, 22] width 824 height 1249
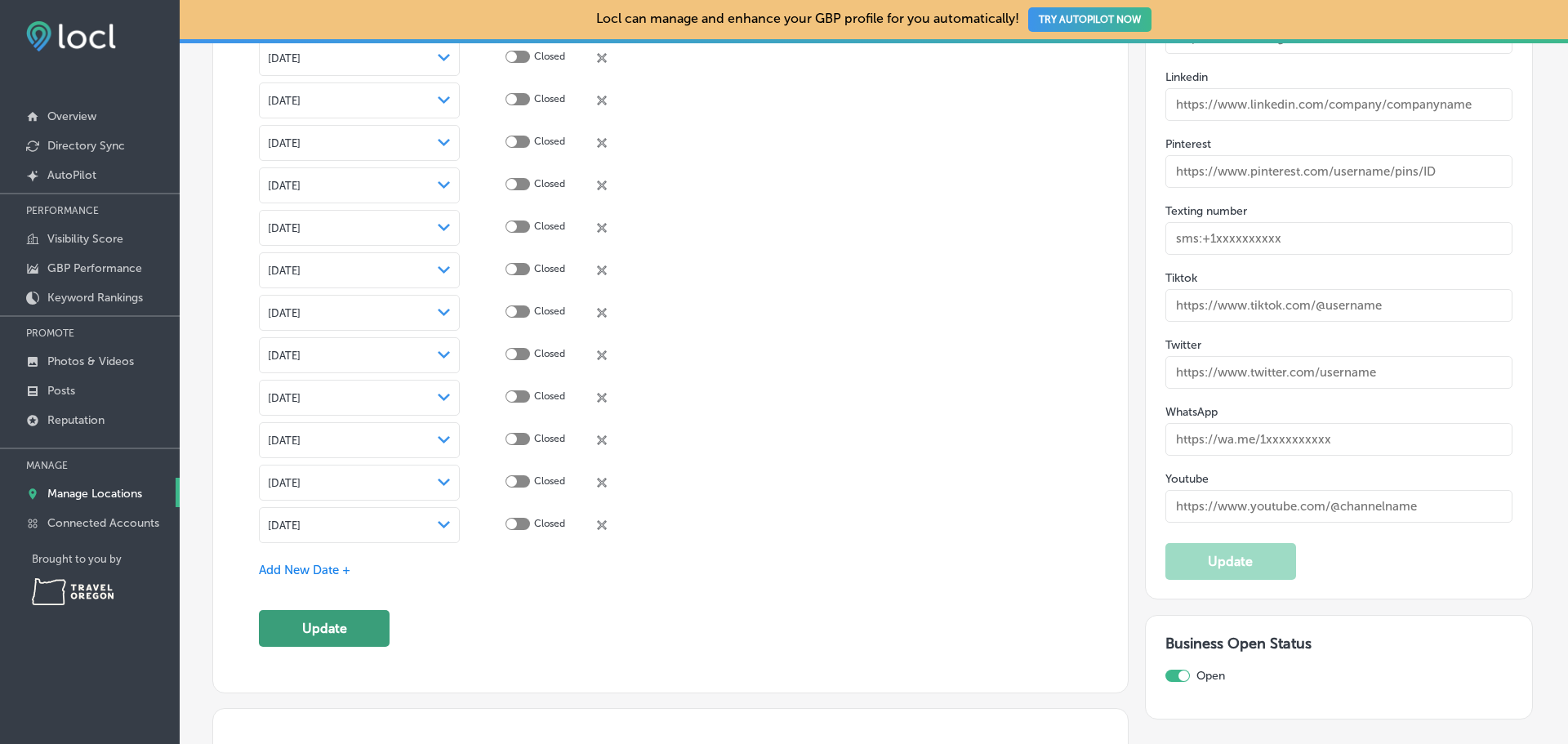
click at [346, 623] on button "Update" at bounding box center [324, 628] width 130 height 37
